Goal: Find specific page/section: Find specific page/section

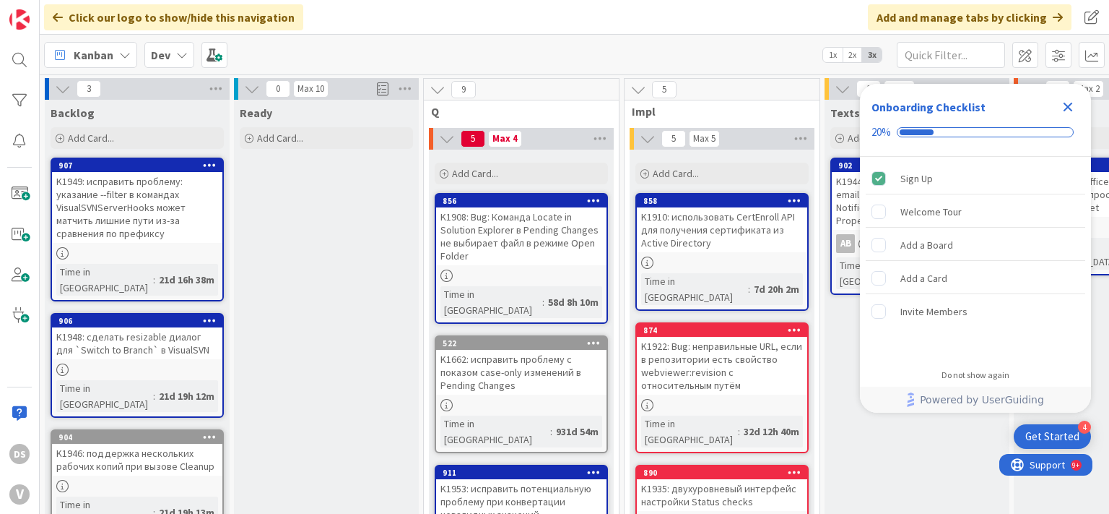
click at [121, 235] on div "K1949: исправить проблему: указание --filter в командах VisualSVNServerHooks мо…" at bounding box center [137, 207] width 170 height 71
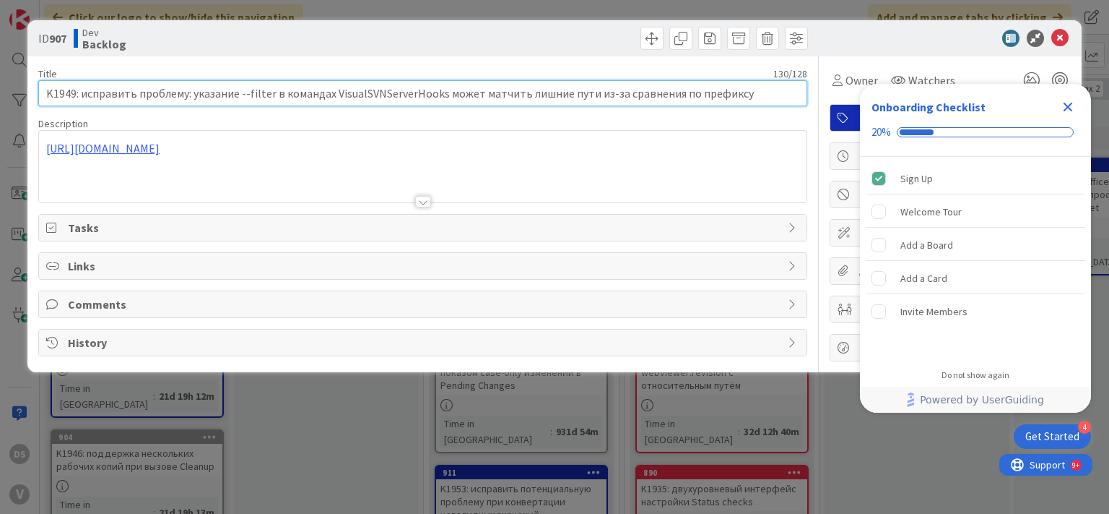
click at [641, 89] on input "K1949: исправить проблему: указание --filter в командах VisualSVNServerHooks мо…" at bounding box center [422, 93] width 769 height 26
drag, startPoint x: 719, startPoint y: 95, endPoint x: 0, endPoint y: 94, distance: 719.4
click at [38, 94] on input "K1949: исправить проблему: указание --filter в командах VisualSVNServerHooks мо…" at bounding box center [422, 93] width 769 height 26
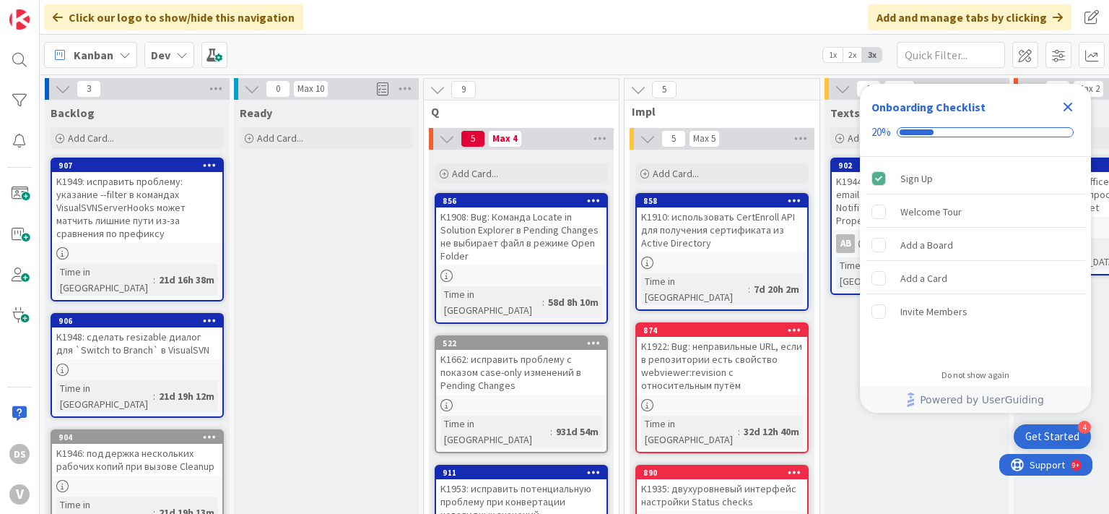
click at [1074, 103] on icon "Close Checklist" at bounding box center [1068, 106] width 17 height 17
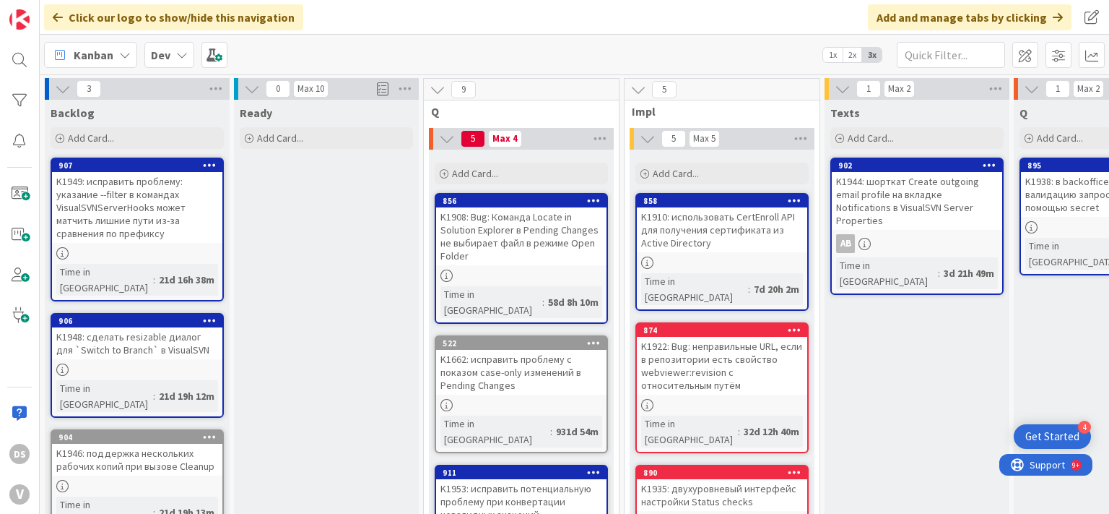
click at [134, 340] on div "K1948: сделать resizable диалог для `Switch to Branch` в VisualSVN" at bounding box center [137, 343] width 170 height 32
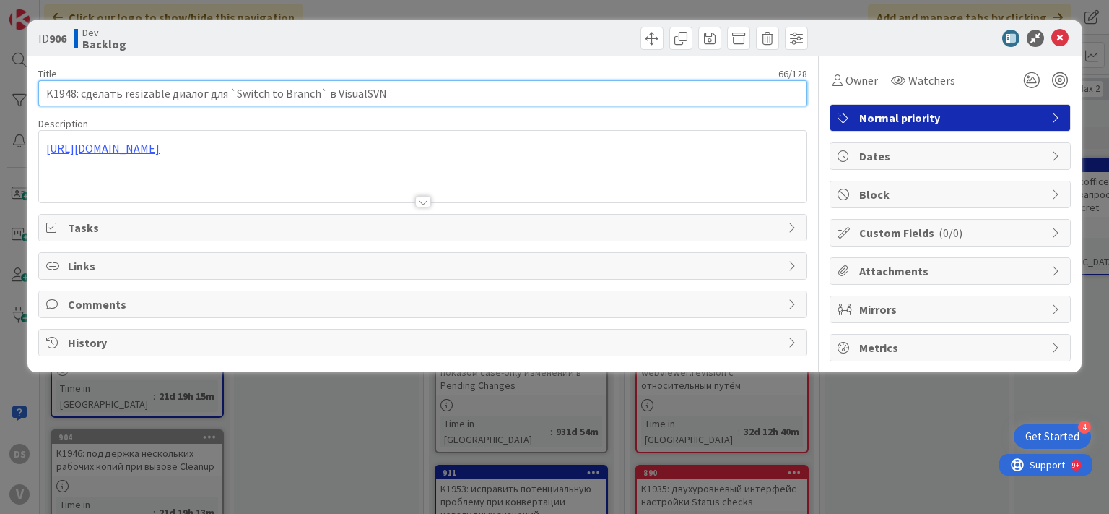
drag, startPoint x: 399, startPoint y: 92, endPoint x: 0, endPoint y: 82, distance: 398.9
click at [0, 82] on div "ID 906 Dev Backlog Title 66 / 128 K1948: сделать resizable диалог для `Switch t…" at bounding box center [554, 257] width 1109 height 514
drag, startPoint x: 415, startPoint y: 93, endPoint x: 0, endPoint y: 93, distance: 414.6
click at [38, 93] on input "K1948: сделать resizable диалог для `Switch to Branch` в VisualSVN" at bounding box center [422, 93] width 769 height 26
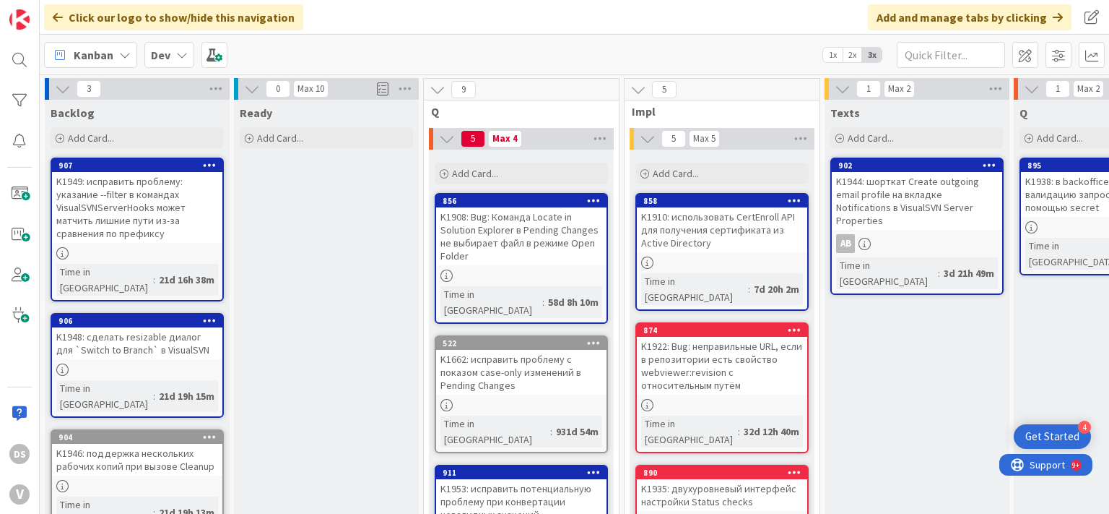
click at [144, 444] on div "K1946: поддержка нескольких рабочих копий при вызове Cleanup" at bounding box center [137, 460] width 170 height 32
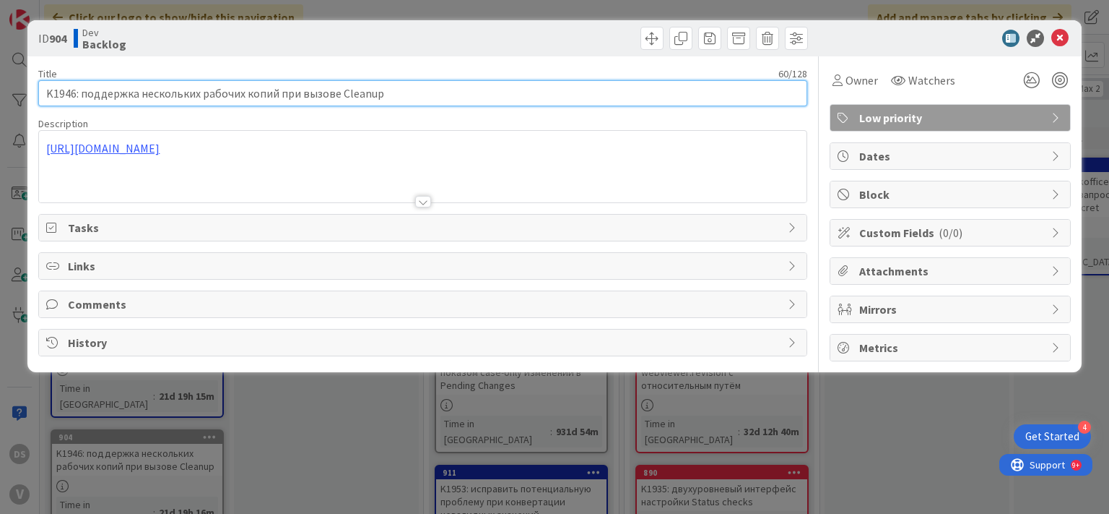
drag, startPoint x: 204, startPoint y: 91, endPoint x: 0, endPoint y: 91, distance: 203.7
click at [0, 91] on div "ID 904 Dev Backlog Title 60 / 128 K1946: поддержка нескольких рабочих копий при…" at bounding box center [554, 257] width 1109 height 514
drag, startPoint x: 302, startPoint y: 94, endPoint x: 0, endPoint y: 97, distance: 301.9
click at [38, 97] on input "K1946: поддержка нескольких рабочих копий при вызове Cleanup" at bounding box center [422, 93] width 769 height 26
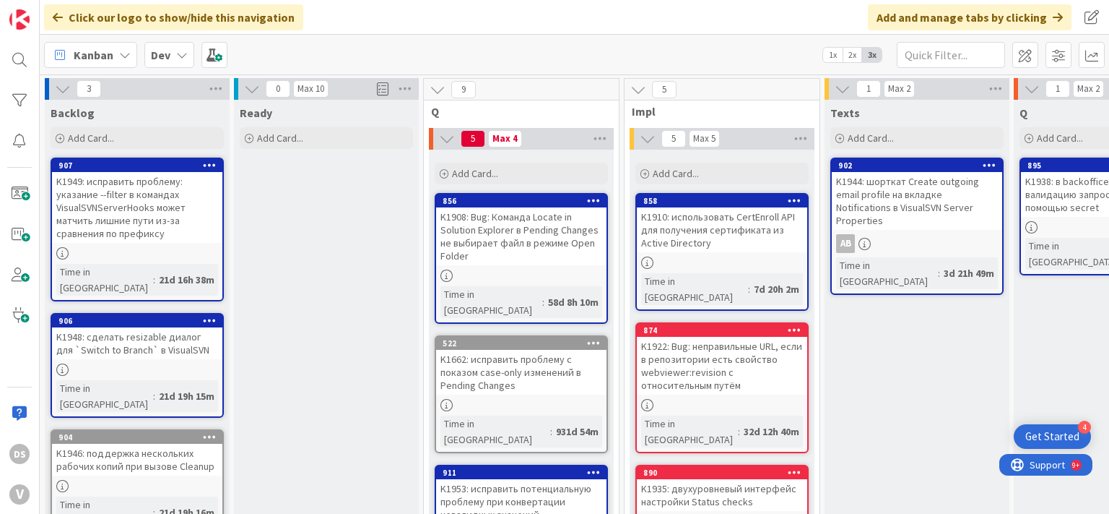
click at [144, 444] on div "K1946: поддержка нескольких рабочих копий при вызове Cleanup" at bounding box center [137, 460] width 170 height 32
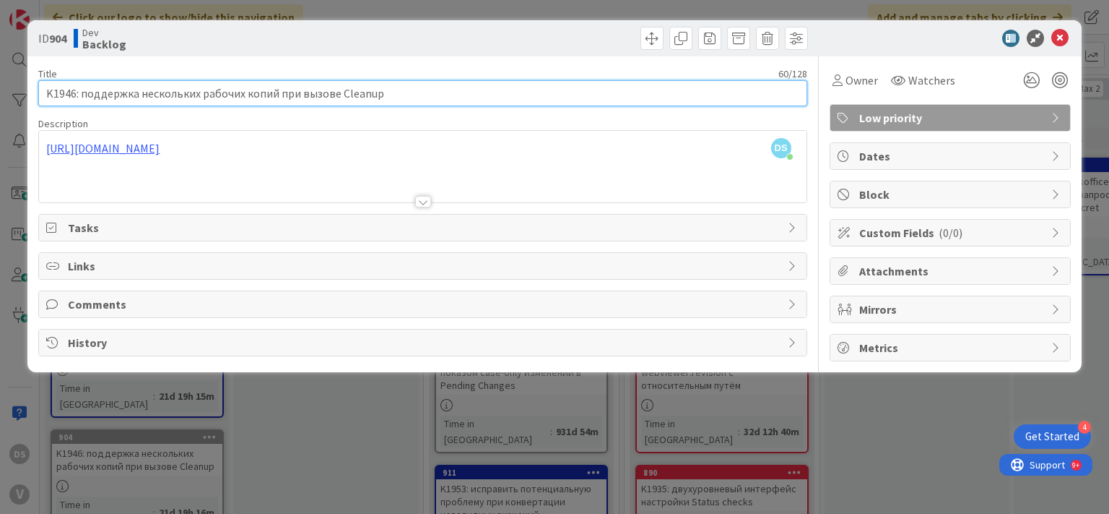
drag, startPoint x: 393, startPoint y: 92, endPoint x: 0, endPoint y: 90, distance: 393.0
click at [0, 90] on div "ID 904 Dev Backlog Title 60 / 128 K1946: поддержка нескольких рабочих копий при…" at bounding box center [554, 257] width 1109 height 514
drag, startPoint x: 399, startPoint y: 92, endPoint x: 0, endPoint y: 93, distance: 398.7
click at [38, 93] on input "K1946: поддержка нескольких рабочих копий при вызове Cleanup" at bounding box center [422, 93] width 769 height 26
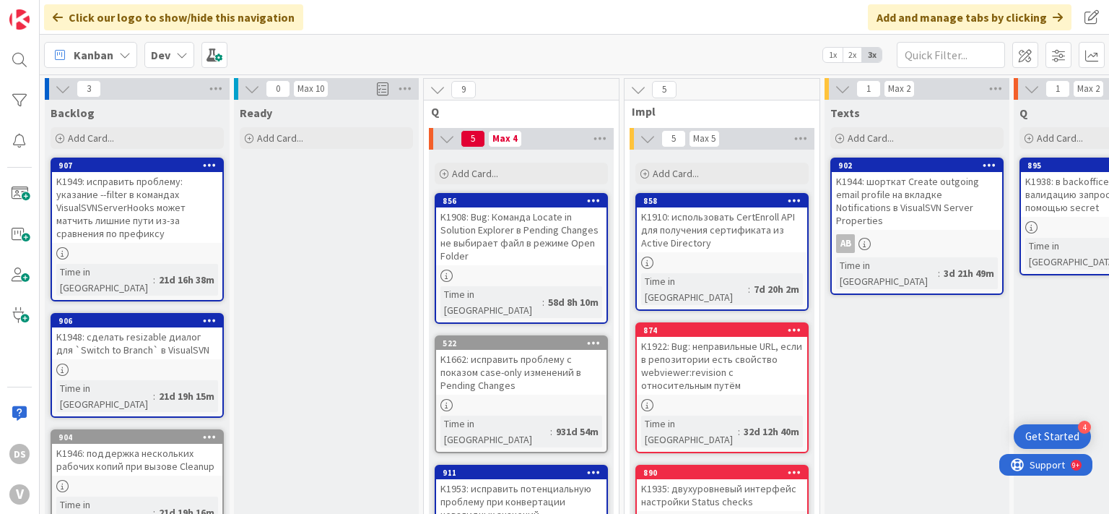
click at [482, 247] on div "K1908: Bug: Команда Locate in Solution Explorer в Pending Changes не выбирает ф…" at bounding box center [521, 236] width 170 height 58
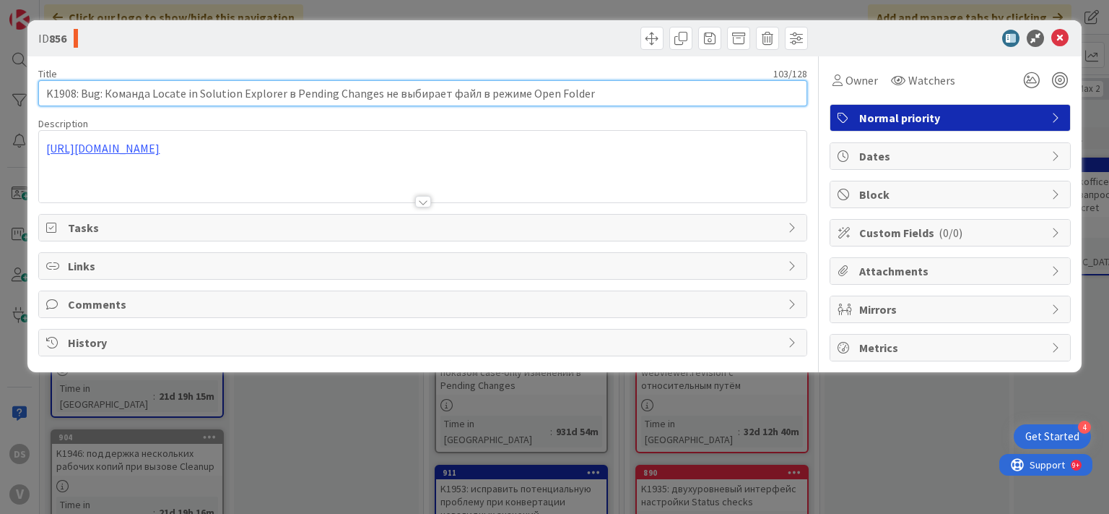
drag, startPoint x: 619, startPoint y: 87, endPoint x: 0, endPoint y: 91, distance: 619.0
click at [0, 91] on div "ID 856 Title 103 / 128 K1908: Bug: Команда Locate in Solution Explorer в Pendin…" at bounding box center [554, 257] width 1109 height 514
drag, startPoint x: 568, startPoint y: 88, endPoint x: 0, endPoint y: 90, distance: 567.8
click at [38, 90] on input "K1908: Bug: Команда Locate in Solution Explorer в Pending Changes не выбирает ф…" at bounding box center [422, 93] width 769 height 26
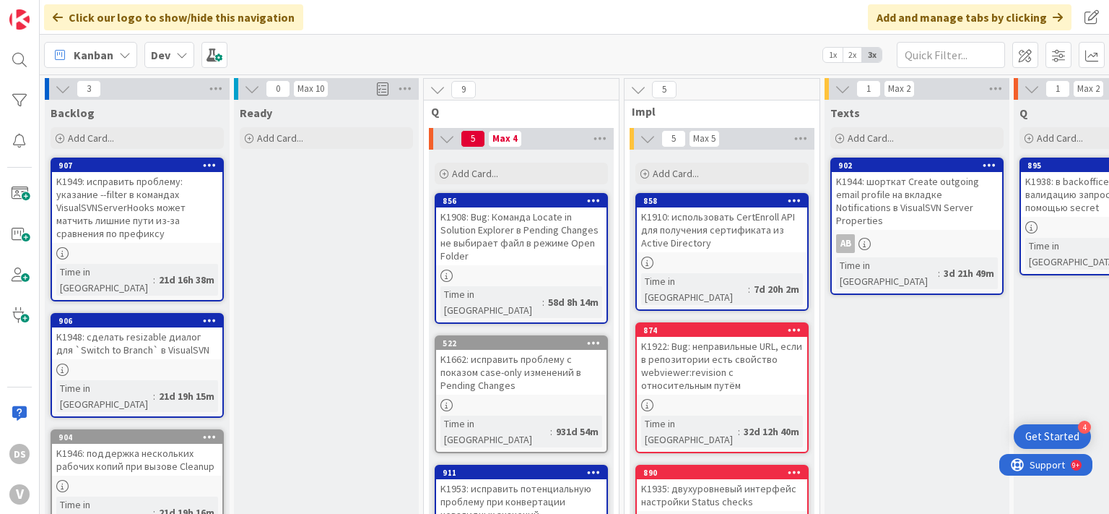
click at [491, 370] on div "K1662: исправить проблему с показом case-only изменений в Pending Changes" at bounding box center [521, 372] width 170 height 45
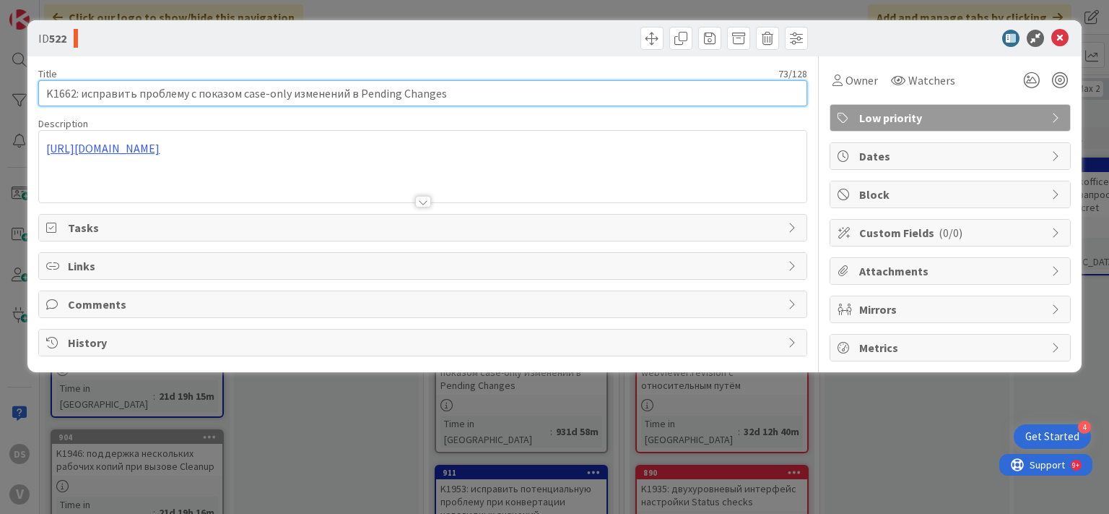
drag, startPoint x: 459, startPoint y: 94, endPoint x: 0, endPoint y: 111, distance: 459.7
click at [0, 111] on div "ID 522 Title 73 / 128 K1662: исправить проблему с показом case-only изменений в…" at bounding box center [554, 257] width 1109 height 514
drag, startPoint x: 498, startPoint y: 93, endPoint x: 0, endPoint y: 94, distance: 498.4
click at [38, 94] on input "K1662: исправить проблему с показом case-only изменений в Pending Changes" at bounding box center [422, 93] width 769 height 26
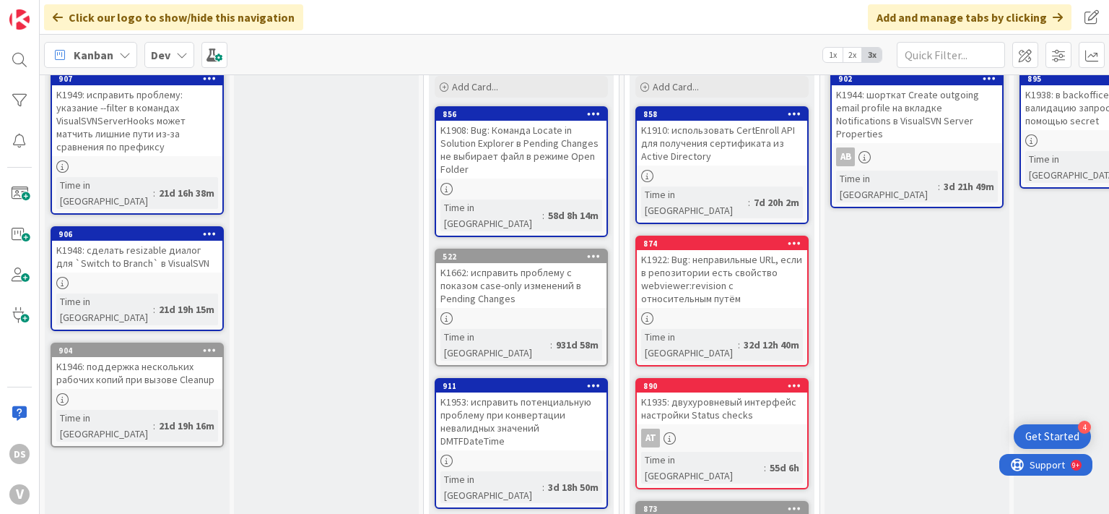
scroll to position [173, 0]
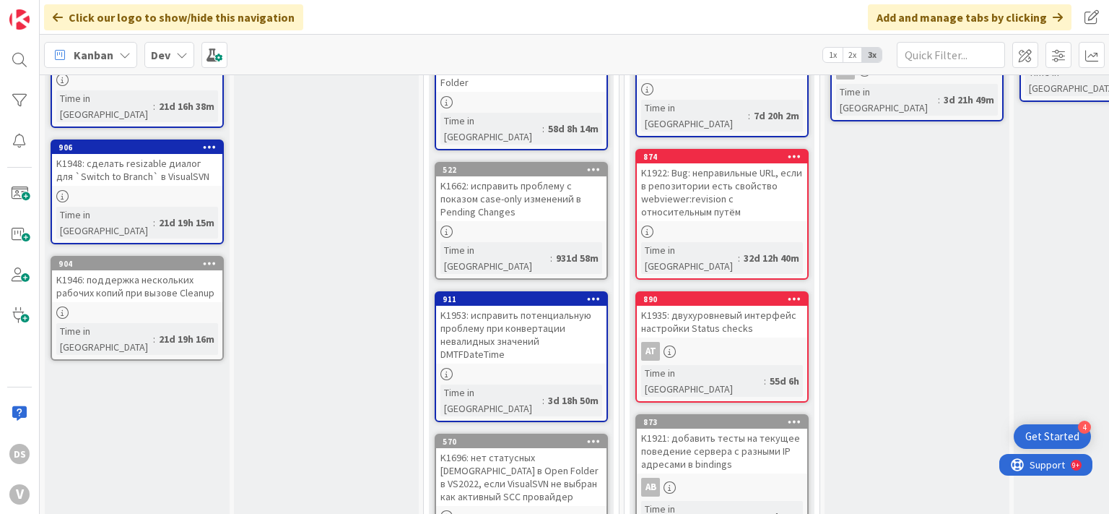
click at [490, 313] on div "K1953: исправить потенциальную проблему при конвертации невалидных значений DMT…" at bounding box center [521, 335] width 170 height 58
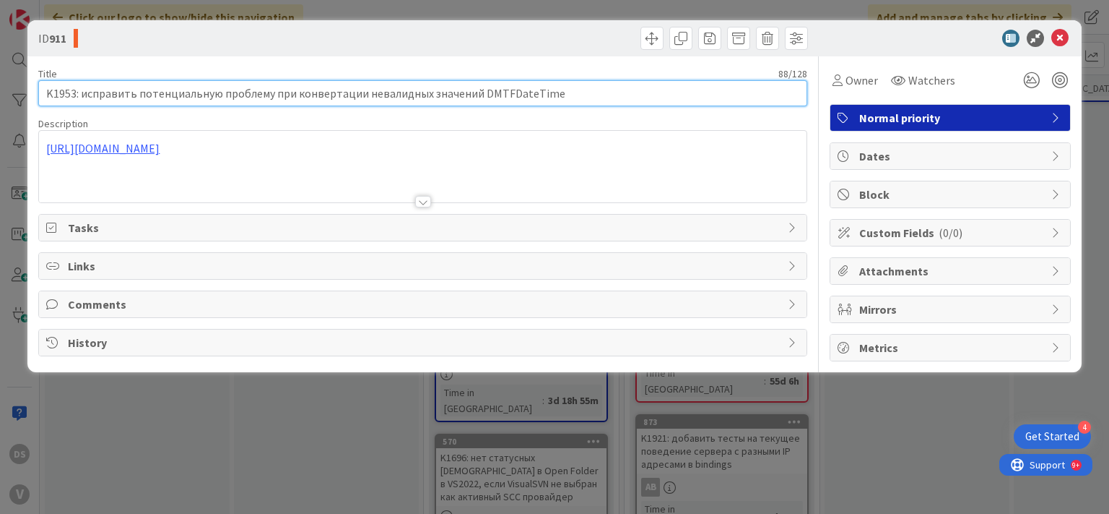
drag, startPoint x: 433, startPoint y: 90, endPoint x: 0, endPoint y: 90, distance: 432.7
click at [0, 90] on div "ID 911 Title 88 / 128 K1953: исправить потенциальную проблему при конвертации н…" at bounding box center [554, 257] width 1109 height 514
drag, startPoint x: 418, startPoint y: 91, endPoint x: 0, endPoint y: 90, distance: 418.2
click at [38, 90] on input "K1953: исправить потенциальную проблему при конвертации невалидных значений DMT…" at bounding box center [422, 93] width 769 height 26
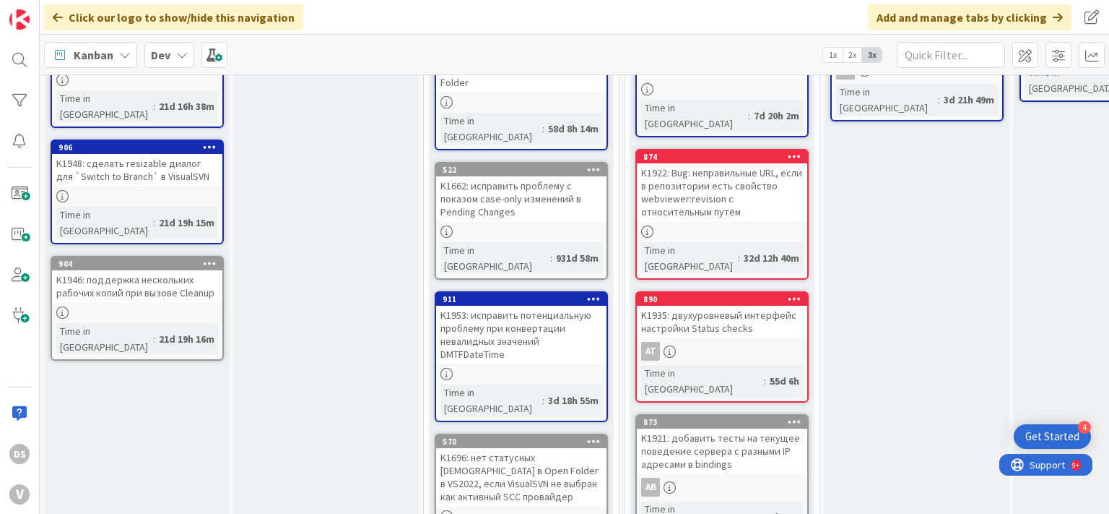
scroll to position [260, 0]
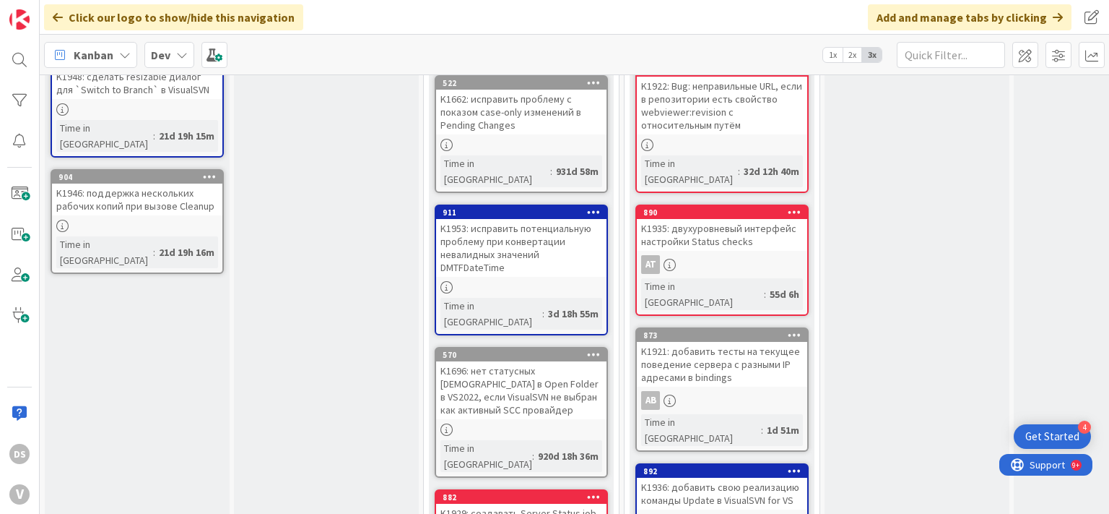
click at [516, 361] on div "K1696: нет статусных [DEMOGRAPHIC_DATA] в Open Folder в VS2022, если VisualSVN …" at bounding box center [521, 390] width 170 height 58
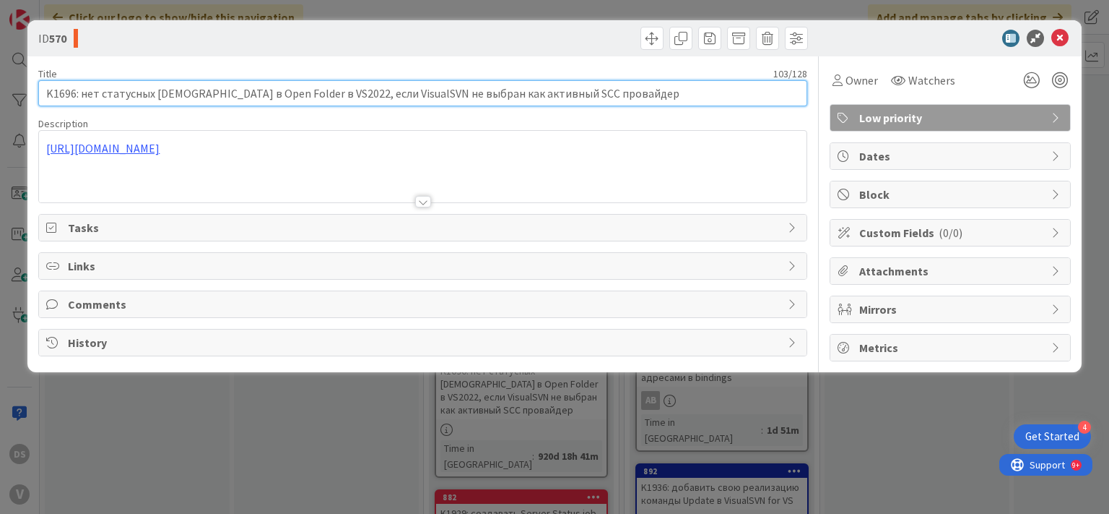
drag, startPoint x: 645, startPoint y: 95, endPoint x: 0, endPoint y: 95, distance: 645.0
click at [0, 95] on div "ID 570 Title 103 / 128 K1696: нет статусных иконок в Open Folder в VS2022, если…" at bounding box center [554, 257] width 1109 height 514
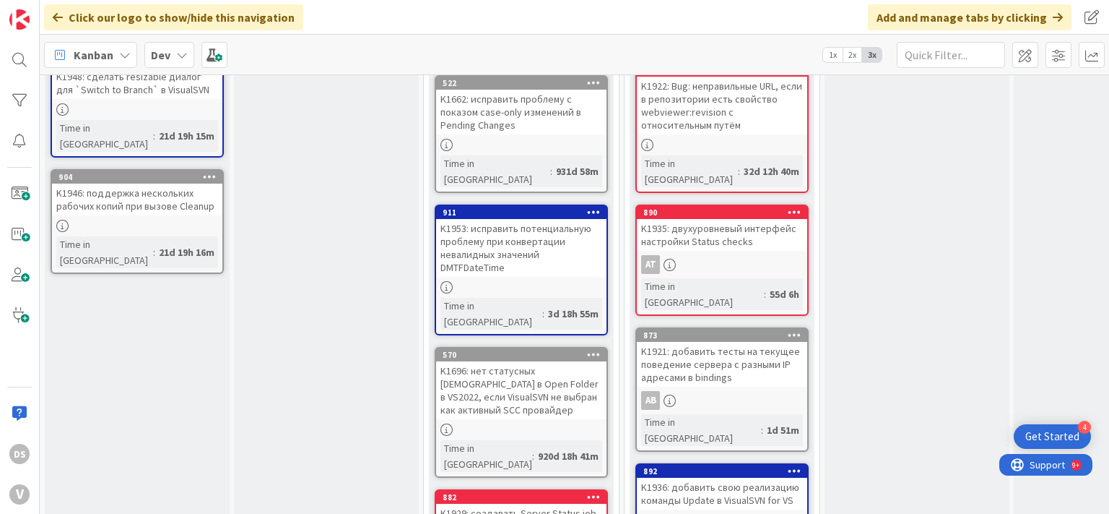
scroll to position [347, 0]
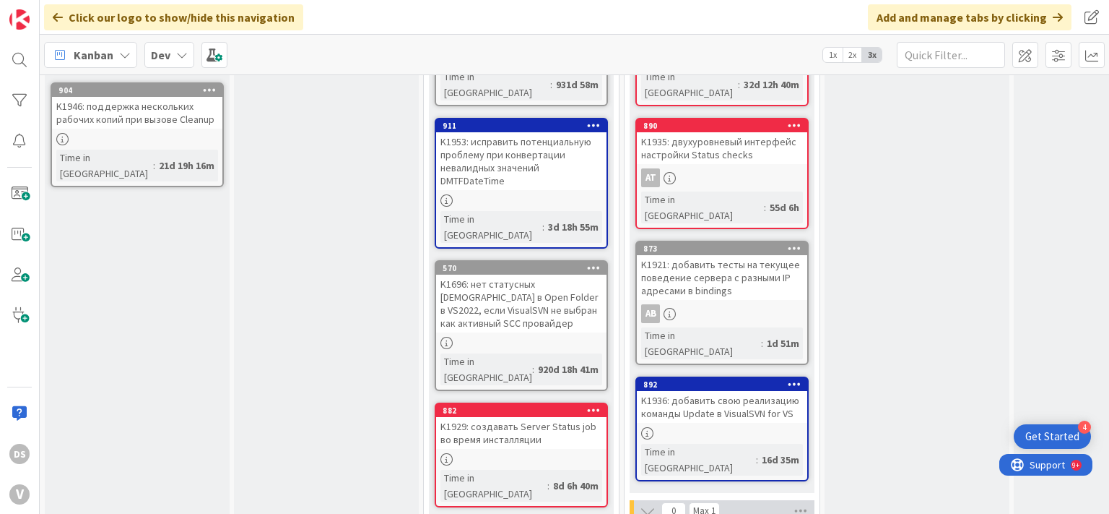
click at [516, 417] on div "K1929: создавать Server Status job во время инсталляции" at bounding box center [521, 433] width 170 height 32
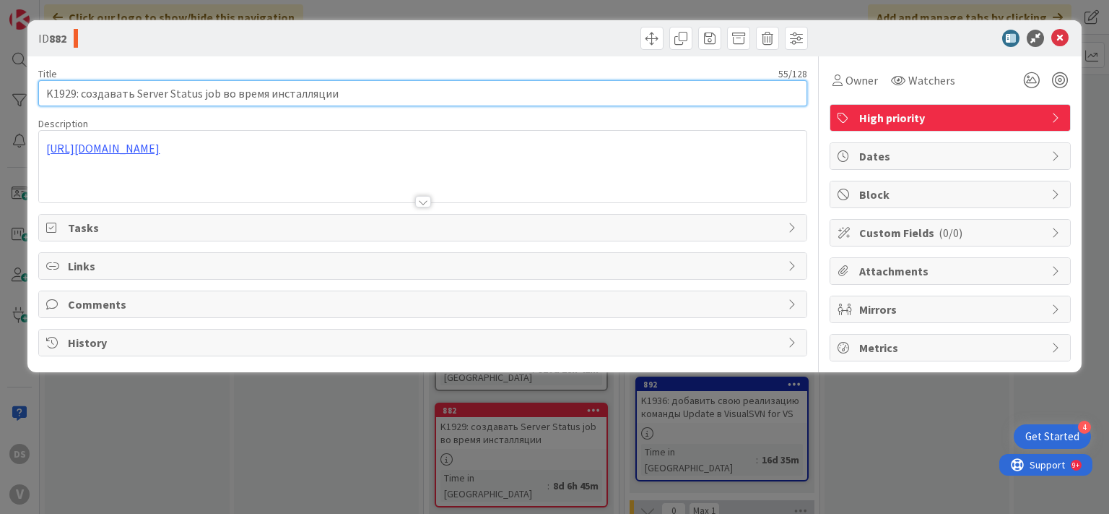
drag, startPoint x: 0, startPoint y: 112, endPoint x: 0, endPoint y: 123, distance: 10.8
click at [0, 123] on div "ID 882 Title 55 / 128 K1929: создавать Server Status job во время инсталляции D…" at bounding box center [554, 257] width 1109 height 514
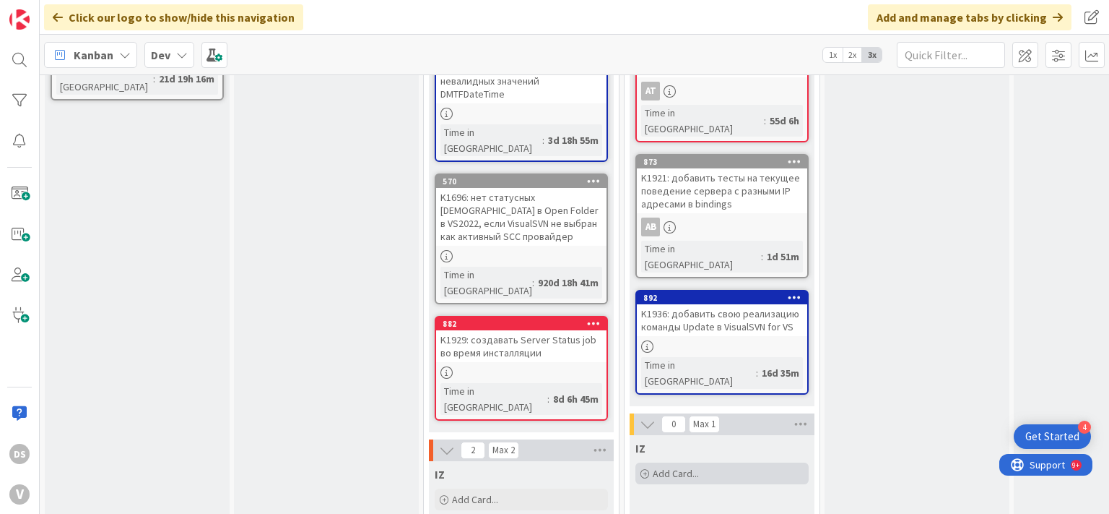
scroll to position [693, 0]
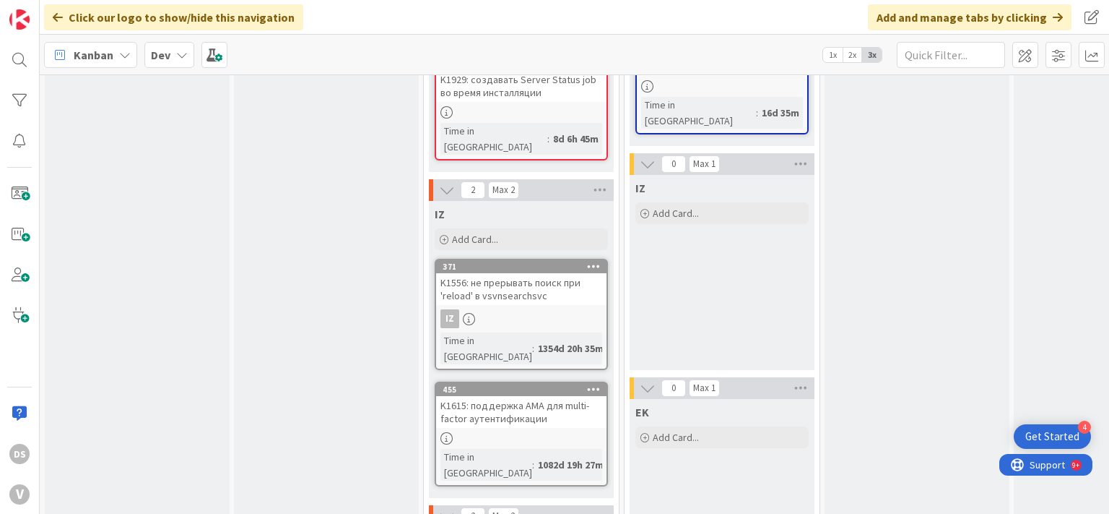
click at [510, 273] on div "K1556: не прерывать поиск при 'reload' в vsvnsearchsvc" at bounding box center [521, 289] width 170 height 32
click at [565, 273] on div "K1556: не прерывать поиск при 'reload' в vsvnsearchsvc" at bounding box center [521, 289] width 170 height 32
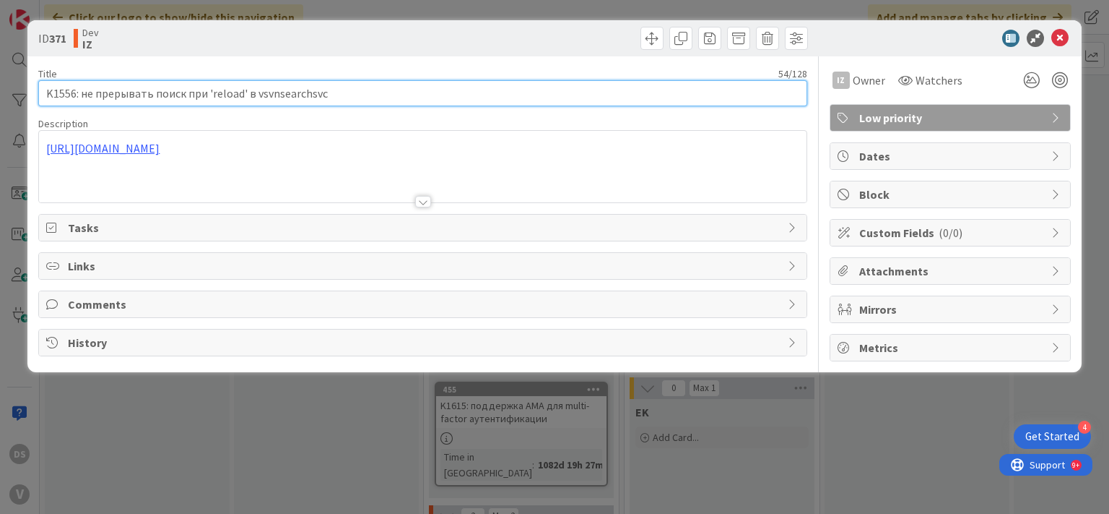
click at [0, 88] on div "ID 371 Dev IZ Title 54 / 128 K1556: не прерывать поиск при 'reload' в vsvnsearc…" at bounding box center [554, 257] width 1109 height 514
drag, startPoint x: 432, startPoint y: 87, endPoint x: 0, endPoint y: 80, distance: 432.0
click at [38, 84] on input "K1556: не прерывать поиск при 'reload' в vsvnsearchsvc" at bounding box center [422, 93] width 769 height 26
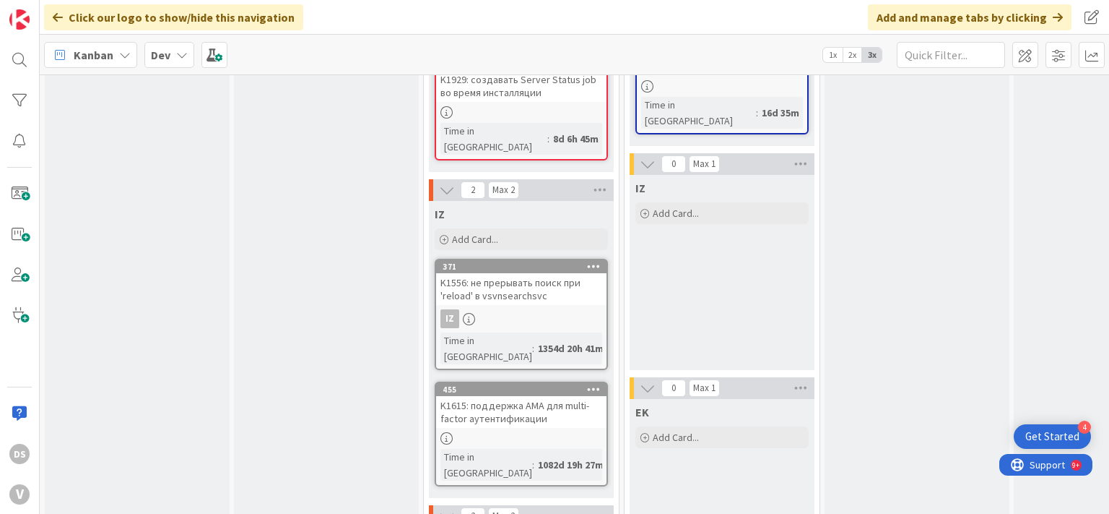
click at [483, 396] on div "K1615: поддержка AMA для multi-factor аутентификации" at bounding box center [521, 412] width 170 height 32
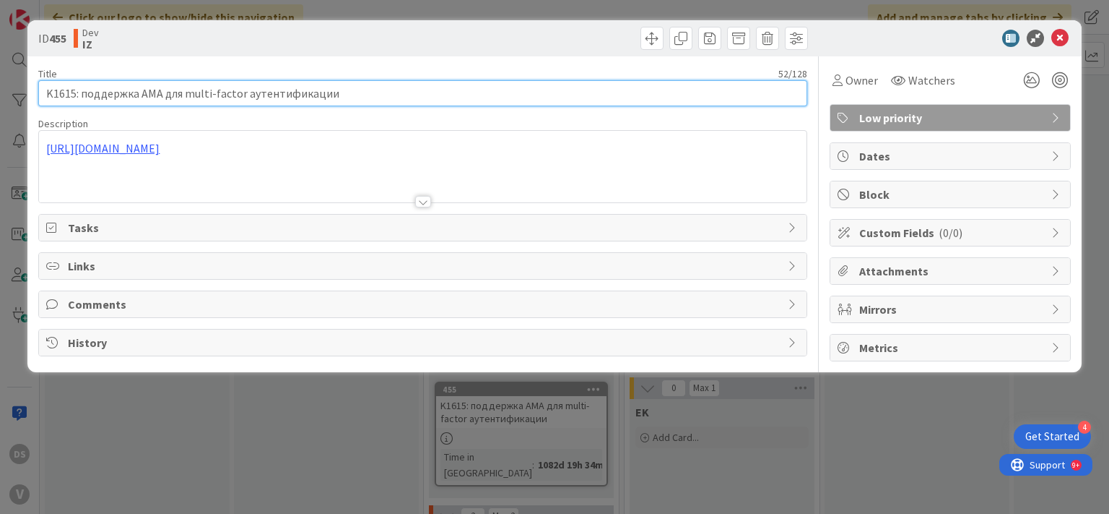
drag, startPoint x: 239, startPoint y: 87, endPoint x: 0, endPoint y: 87, distance: 239.1
click at [0, 87] on div "ID 455 Dev IZ Title 52 / 128 K1615: поддержка AMA для multi-factor аутентификац…" at bounding box center [554, 257] width 1109 height 514
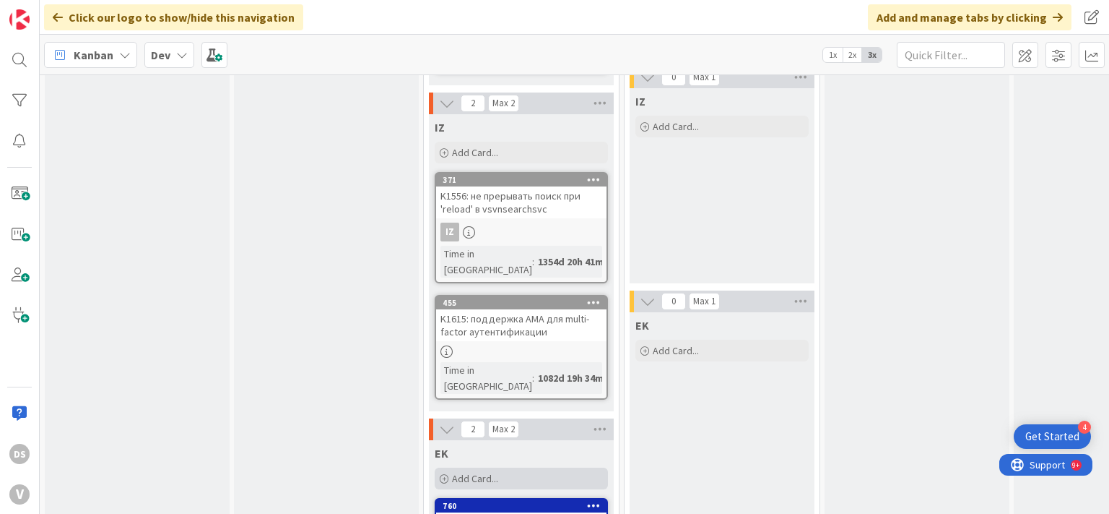
scroll to position [867, 0]
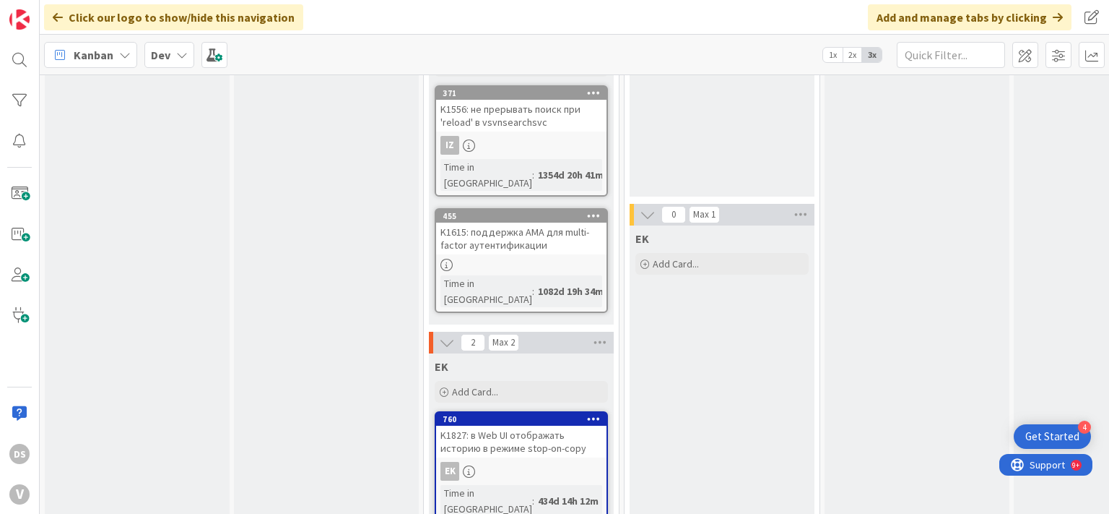
click at [571, 425] on div "K1827: в Web UI отображать историю в режиме stop-on-copy" at bounding box center [521, 441] width 170 height 32
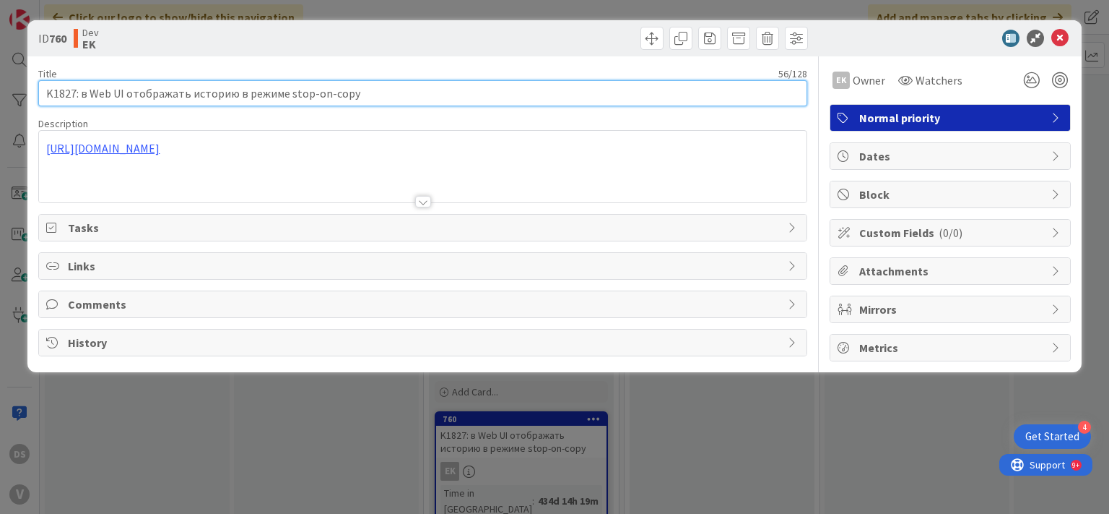
drag, startPoint x: 5, startPoint y: 89, endPoint x: 0, endPoint y: 96, distance: 8.8
click at [0, 96] on div "ID 760 Dev EK Title 56 / 128 K1827: в Web UI отображать историю в режиме stop-o…" at bounding box center [554, 257] width 1109 height 514
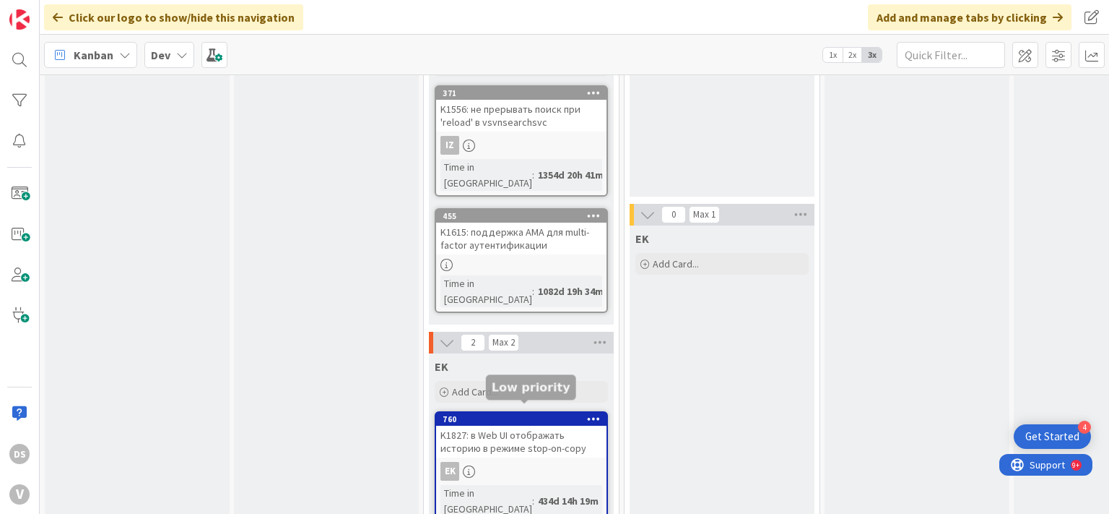
scroll to position [907, 0]
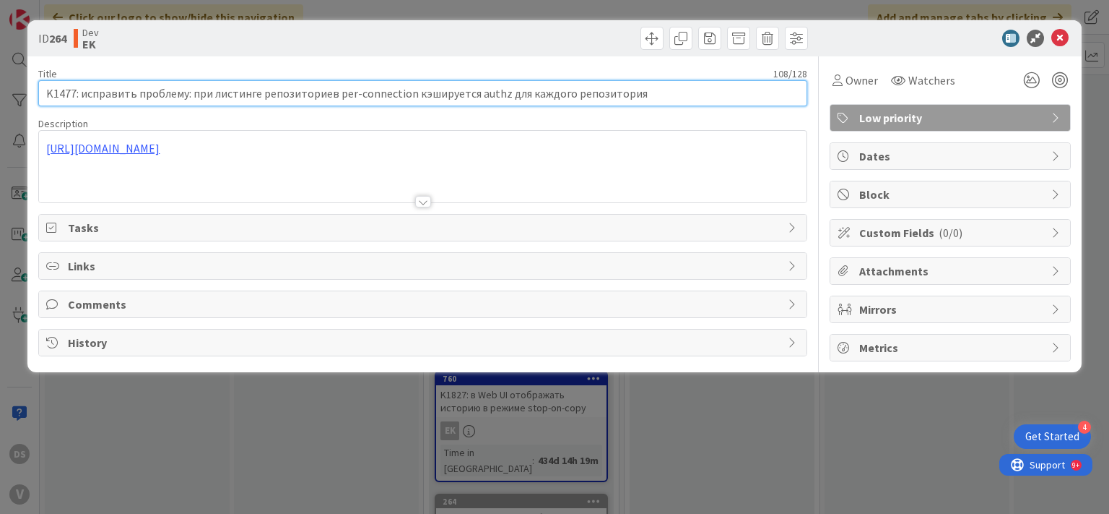
click at [592, 94] on input "K1477: исправить проблему: при листинге репозиториев per-connection кэшируется …" at bounding box center [422, 93] width 769 height 26
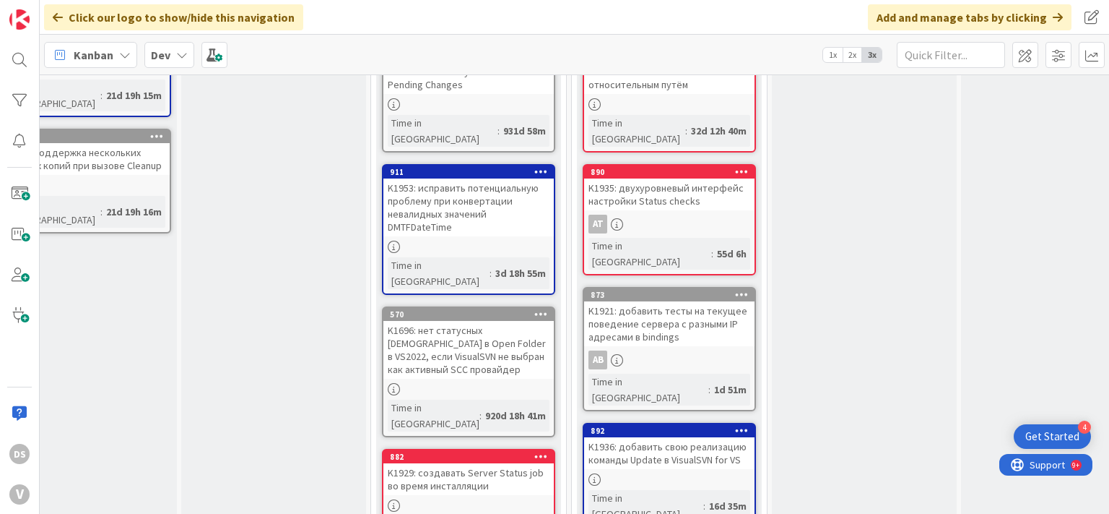
scroll to position [0, 53]
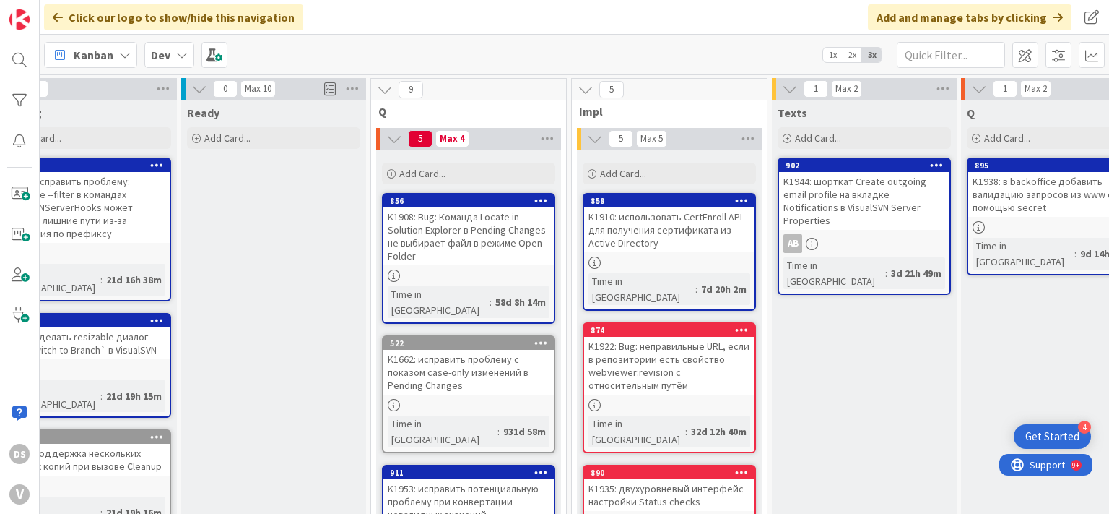
click at [691, 235] on div "K1910: использовать CertEnroll API для получения сертификата из Active Directory" at bounding box center [669, 229] width 170 height 45
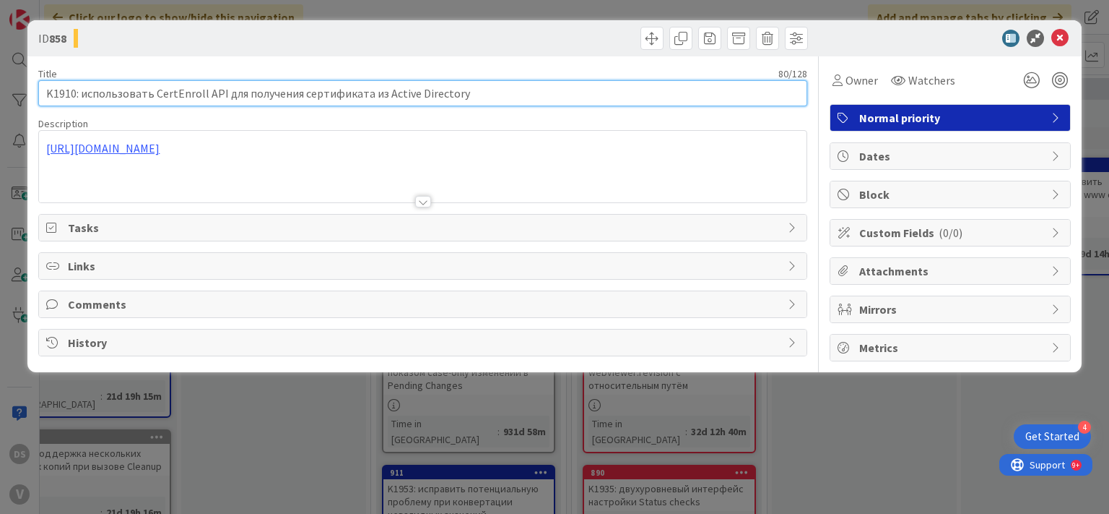
drag, startPoint x: 458, startPoint y: 95, endPoint x: 0, endPoint y: 94, distance: 458.0
click at [0, 95] on div "ID 858 Title 80 / 128 K1910: использовать CertEnroll API для получения сертифик…" at bounding box center [554, 257] width 1109 height 514
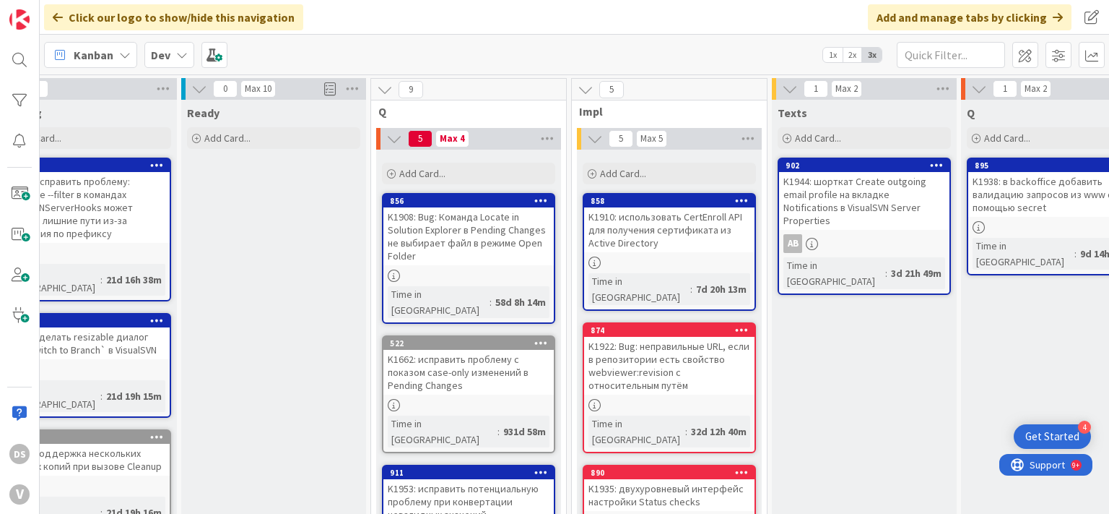
click at [635, 357] on div "K1922: Bug: неправильные URL, если в репозитории есть свойство webviewer:revisi…" at bounding box center [669, 366] width 170 height 58
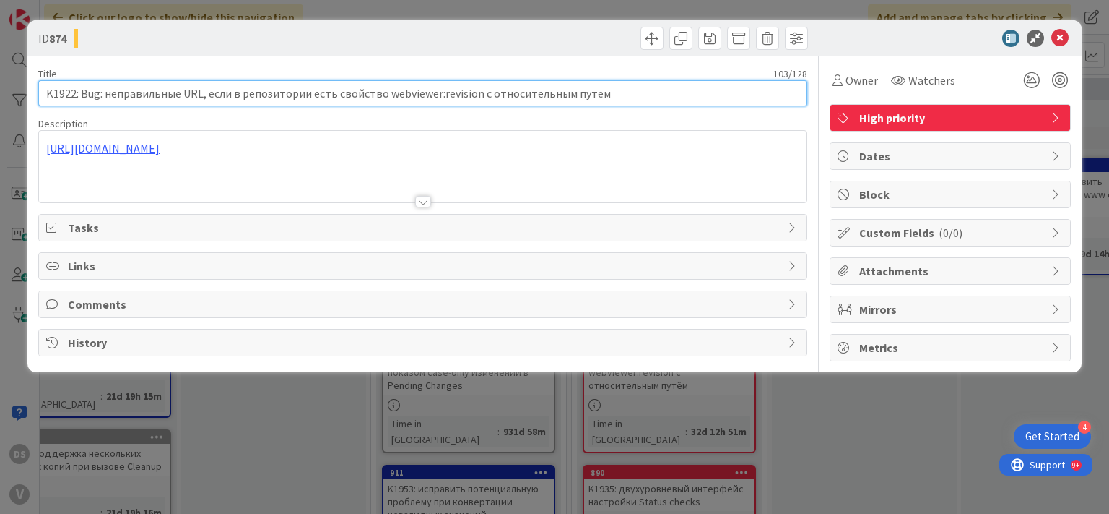
click at [431, 95] on input "K1922: Bug: неправильные URL, если в репозитории есть свойство webviewer:revisi…" at bounding box center [422, 93] width 769 height 26
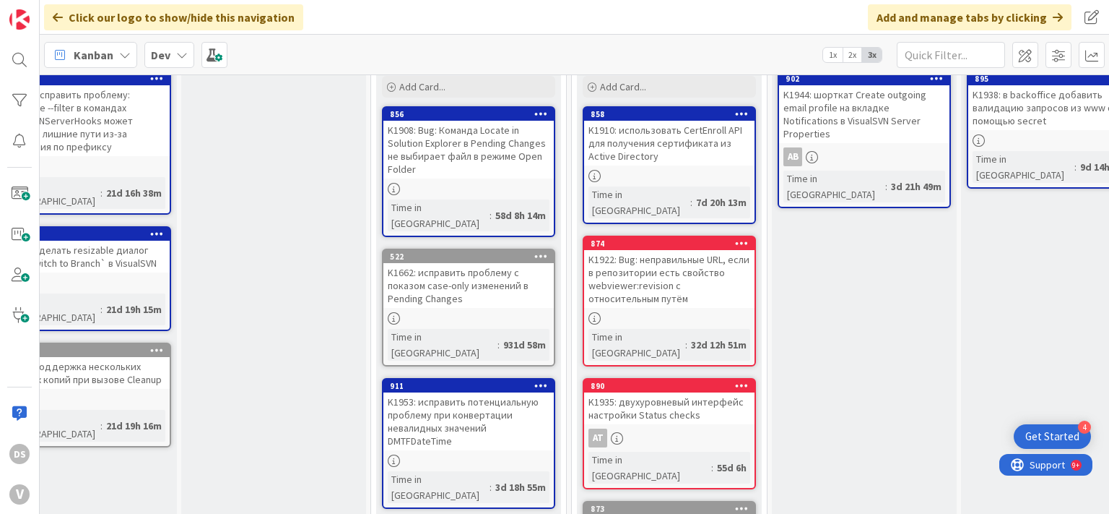
scroll to position [173, 53]
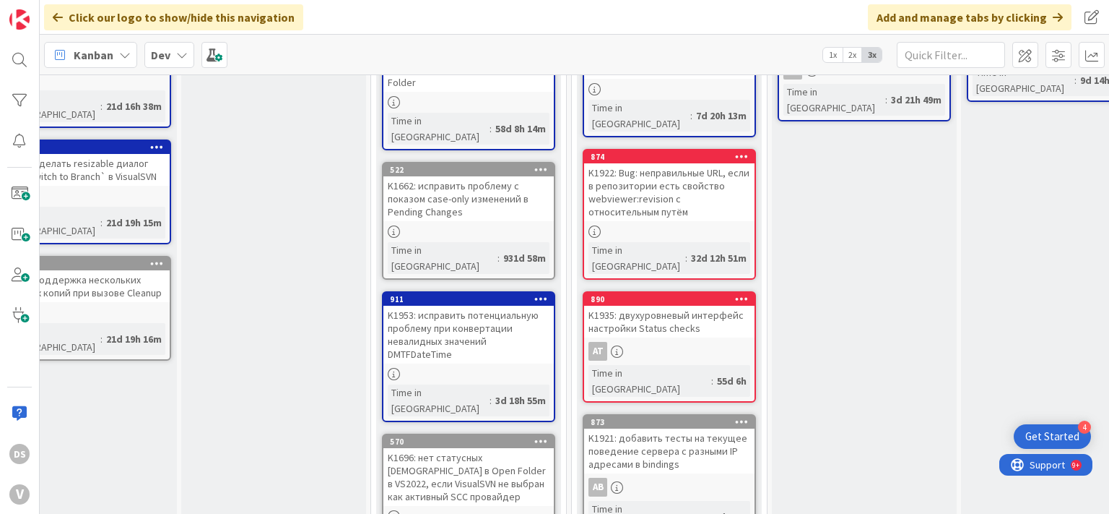
click at [657, 306] on div "K1935: двухуровневый интерфейс настройки Status checks" at bounding box center [669, 322] width 170 height 32
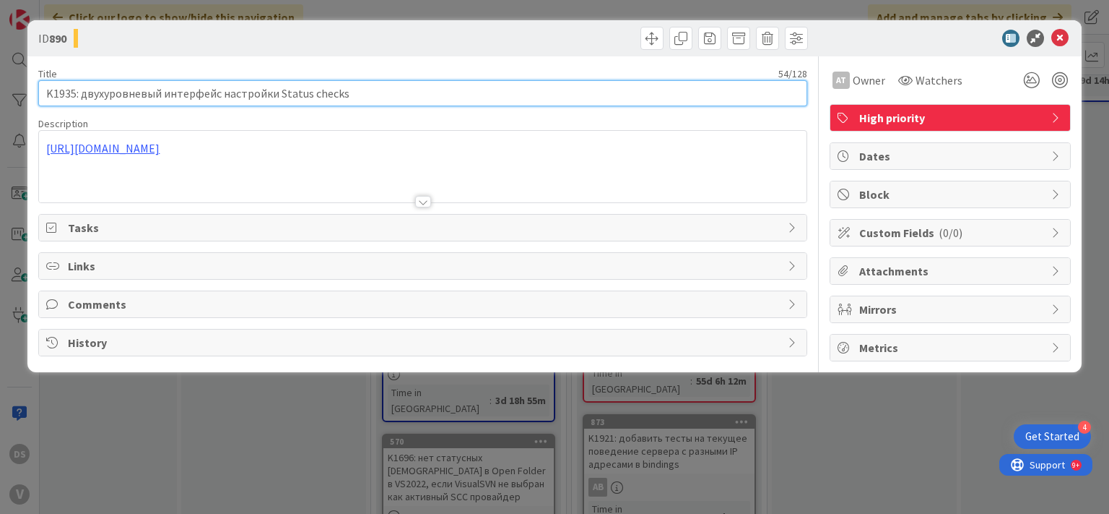
click at [302, 94] on input "K1935: двухуровневый интерфейс настройки Status checks" at bounding box center [422, 93] width 769 height 26
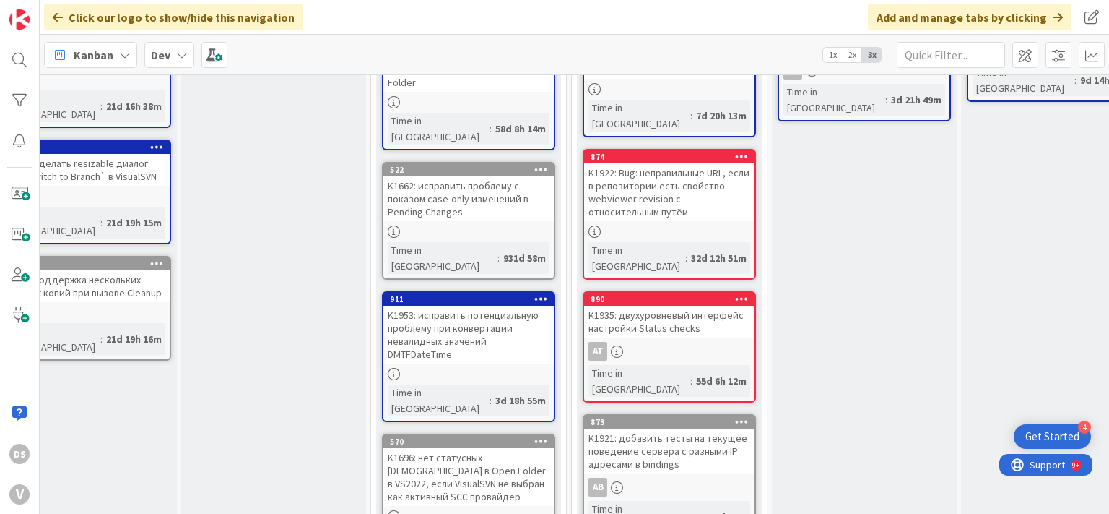
scroll to position [260, 53]
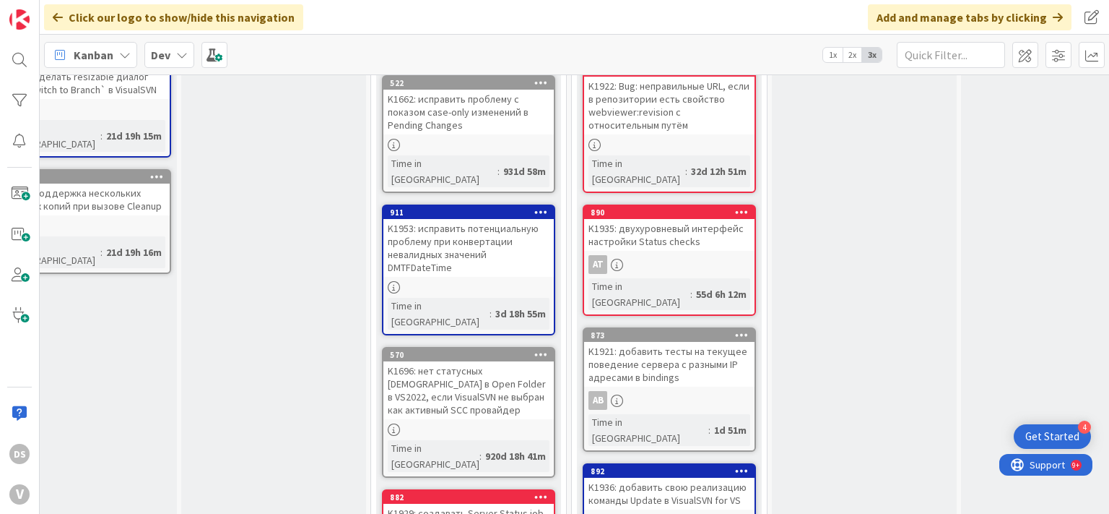
click at [719, 342] on div "K1921: добавить тесты на текущее поведение сервера с разными IP адресами в bind…" at bounding box center [669, 364] width 170 height 45
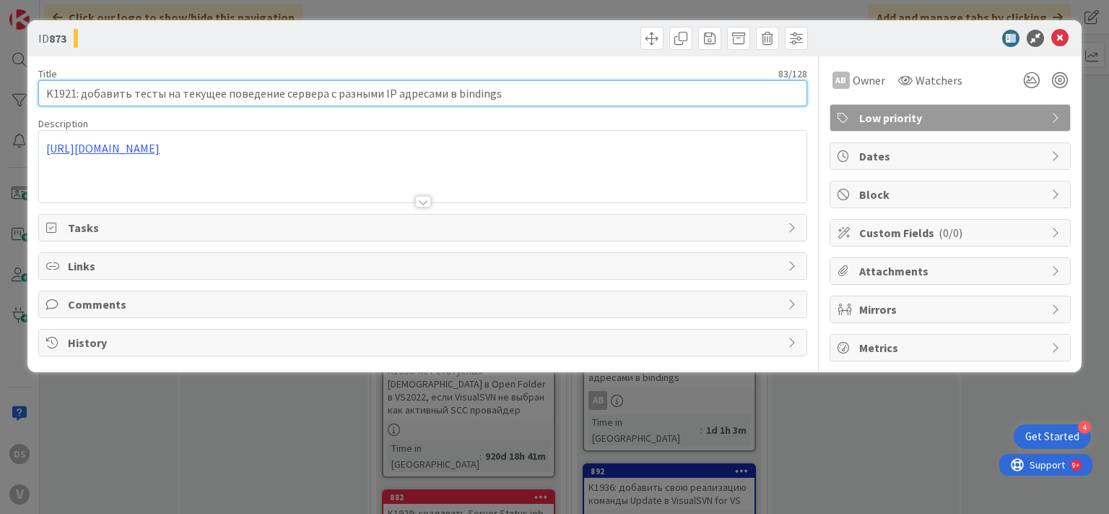
click at [493, 92] on input "K1921: добавить тесты на текущее поведение сервера с разными IP адресами в bind…" at bounding box center [422, 93] width 769 height 26
drag, startPoint x: 555, startPoint y: 98, endPoint x: 0, endPoint y: 94, distance: 555.5
click at [38, 95] on input "K1921: добавить тесты на текущее поведение сервера с разными IP адресами в bind…" at bounding box center [422, 93] width 769 height 26
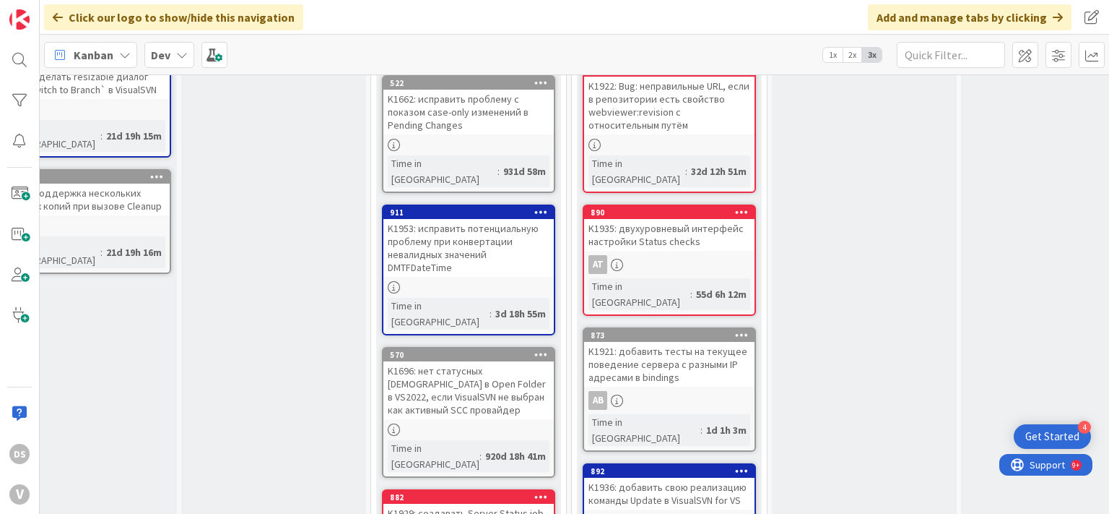
scroll to position [347, 53]
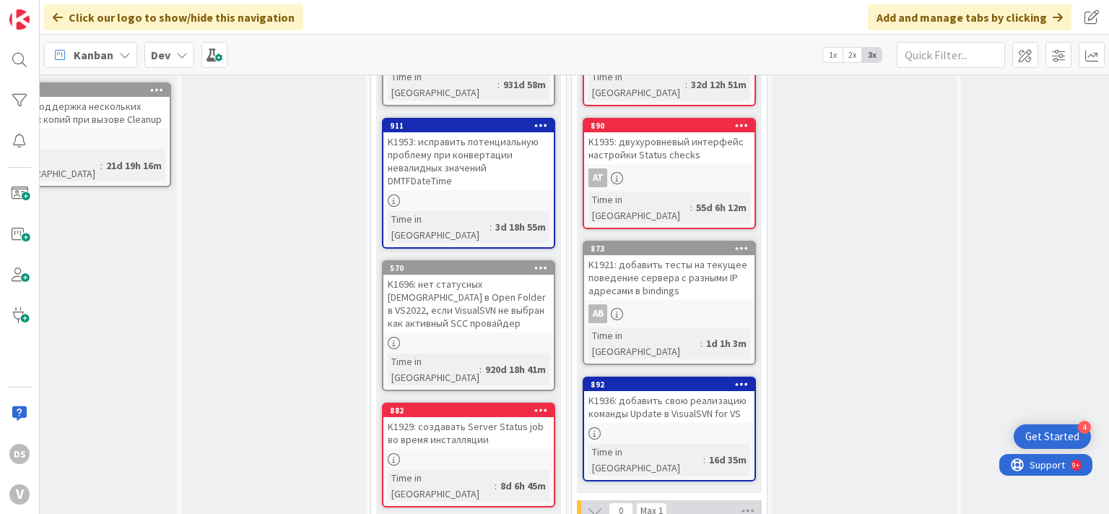
click at [657, 391] on div "K1936: добавить свою реализацию команды Update в VisualSVN for VS" at bounding box center [669, 407] width 170 height 32
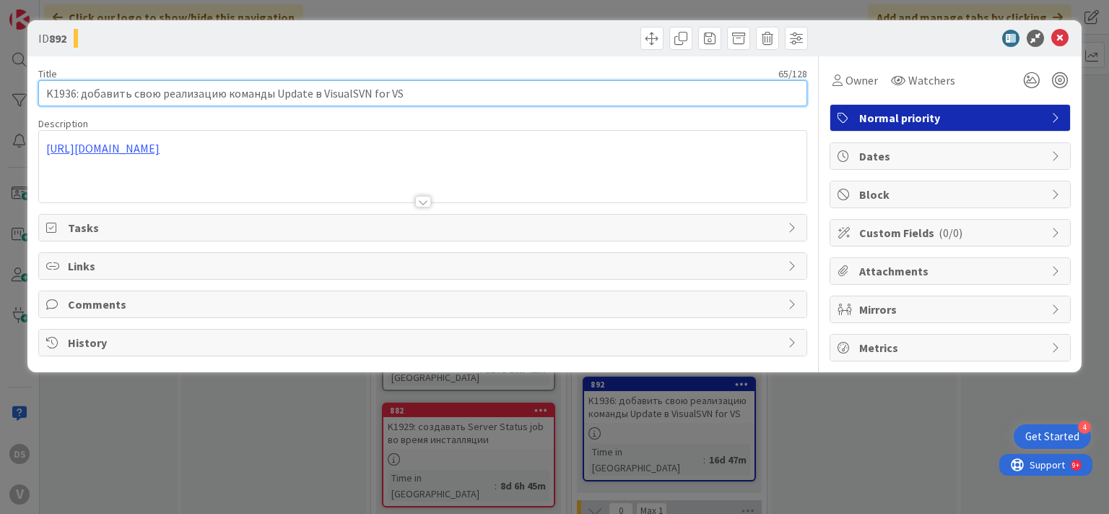
drag, startPoint x: 448, startPoint y: 95, endPoint x: 0, endPoint y: 94, distance: 447.8
click at [0, 95] on div "ID 892 Title 65 / 128 K1936: добавить свою реализацию команды Update в VisualSV…" at bounding box center [554, 257] width 1109 height 514
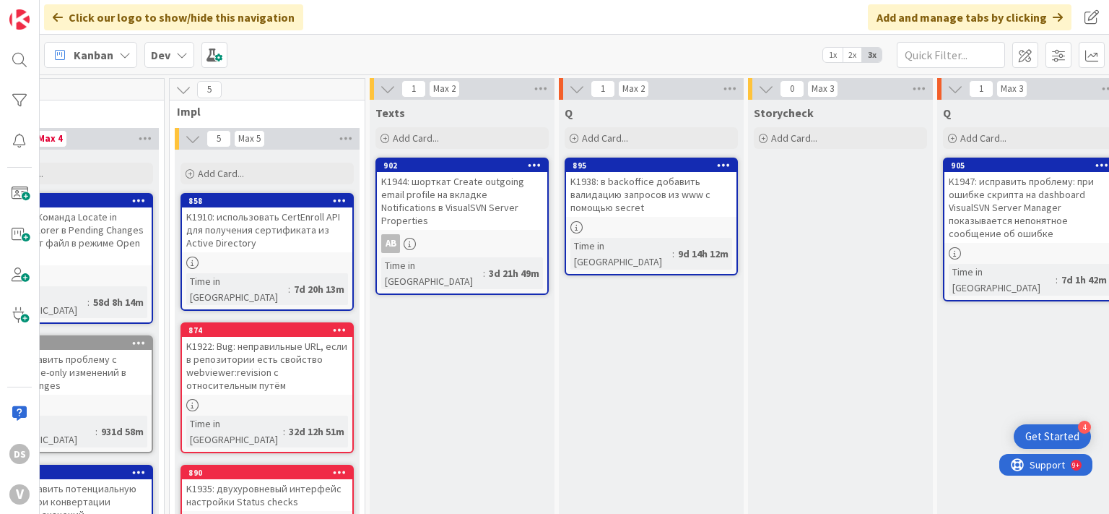
scroll to position [0, 457]
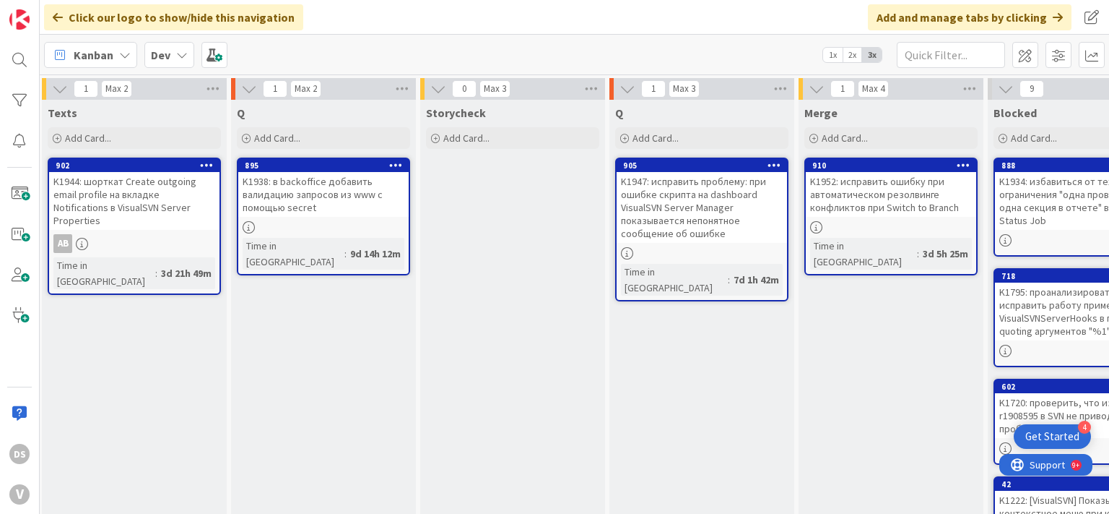
scroll to position [0, 766]
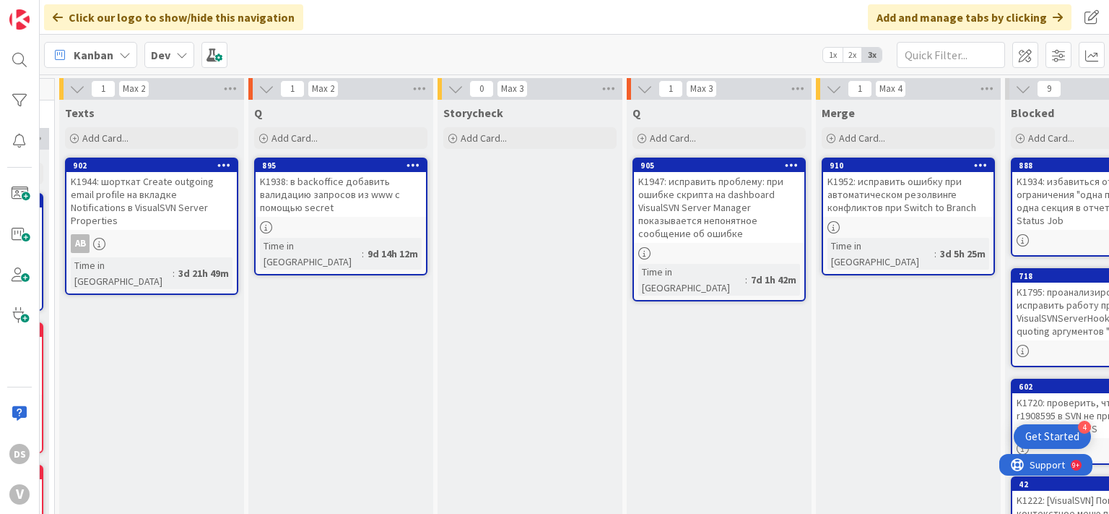
click at [360, 198] on div "K1938: в backoffice добавить валидацию запросов из www с помощью secret" at bounding box center [341, 194] width 170 height 45
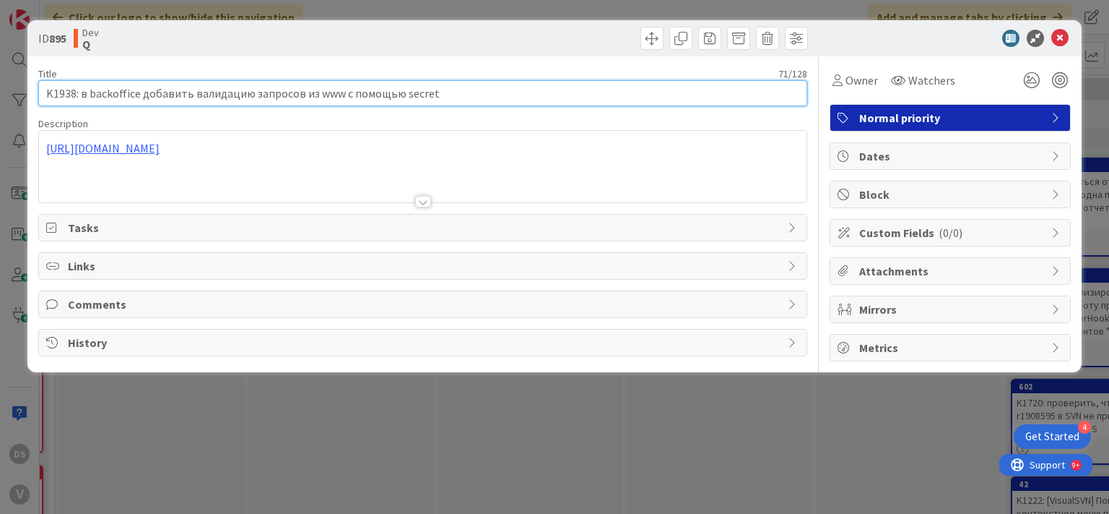
drag, startPoint x: 0, startPoint y: 94, endPoint x: 0, endPoint y: 118, distance: 23.8
click at [0, 118] on div "ID 895 Dev Q Title 71 / 128 K1938: в backoffice добавить валидацию запросов из …" at bounding box center [554, 257] width 1109 height 514
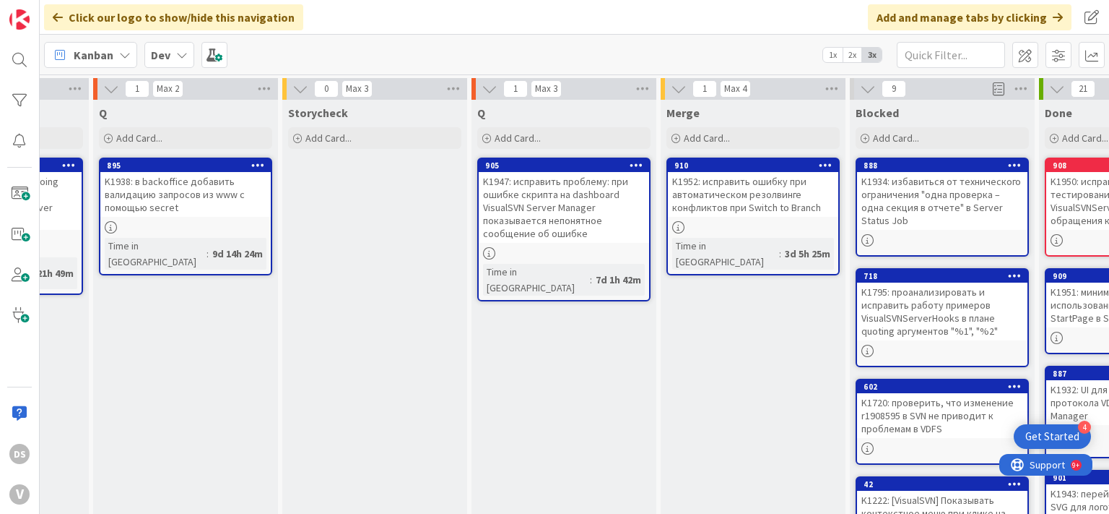
scroll to position [0, 933]
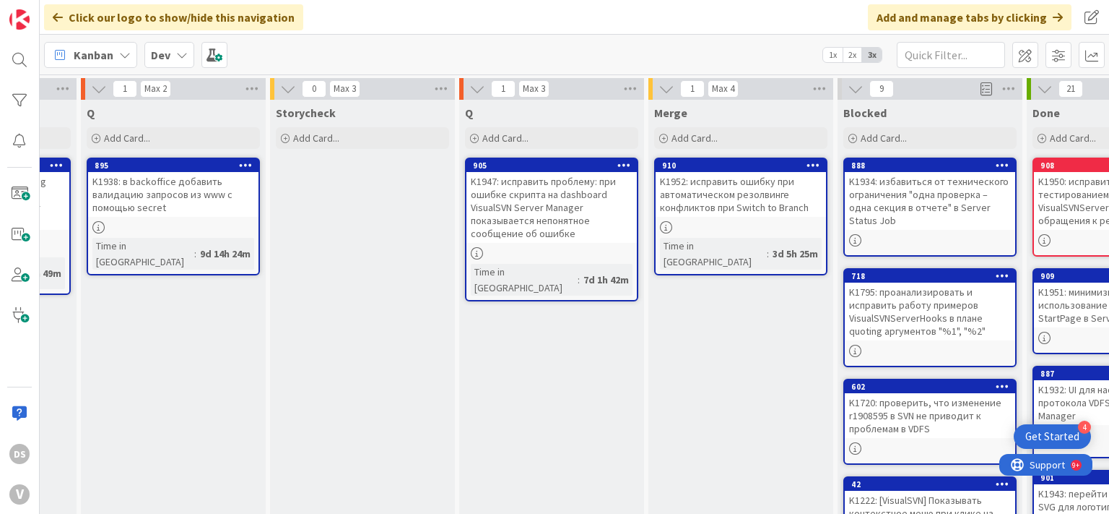
click at [561, 217] on div "K1947: исправить проблему: при ошибке скрипта на dashboard VisualSVN Server Man…" at bounding box center [552, 207] width 170 height 71
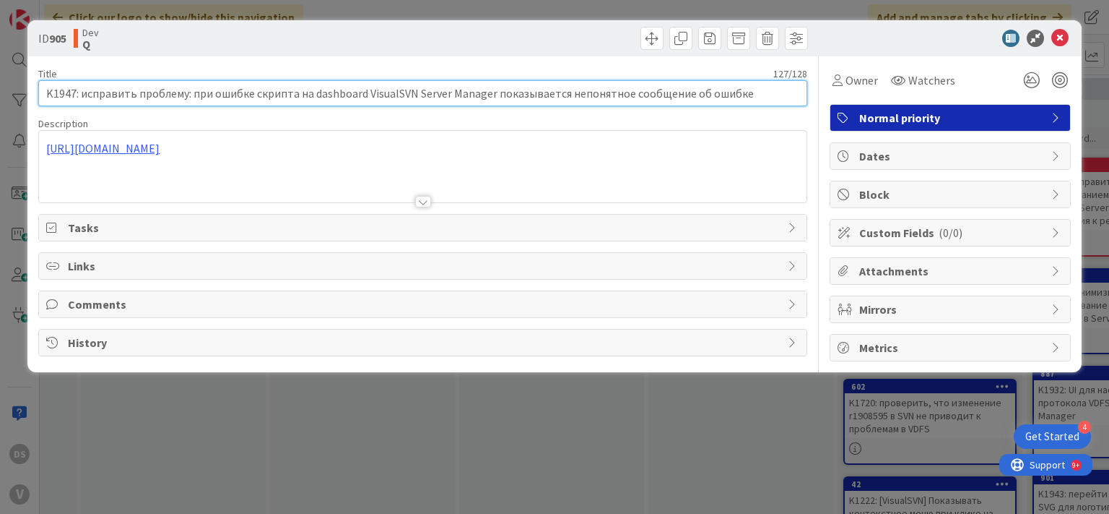
click at [435, 97] on input "K1947: исправить проблему: при ошибке скрипта на dashboard VisualSVN Server Man…" at bounding box center [422, 93] width 769 height 26
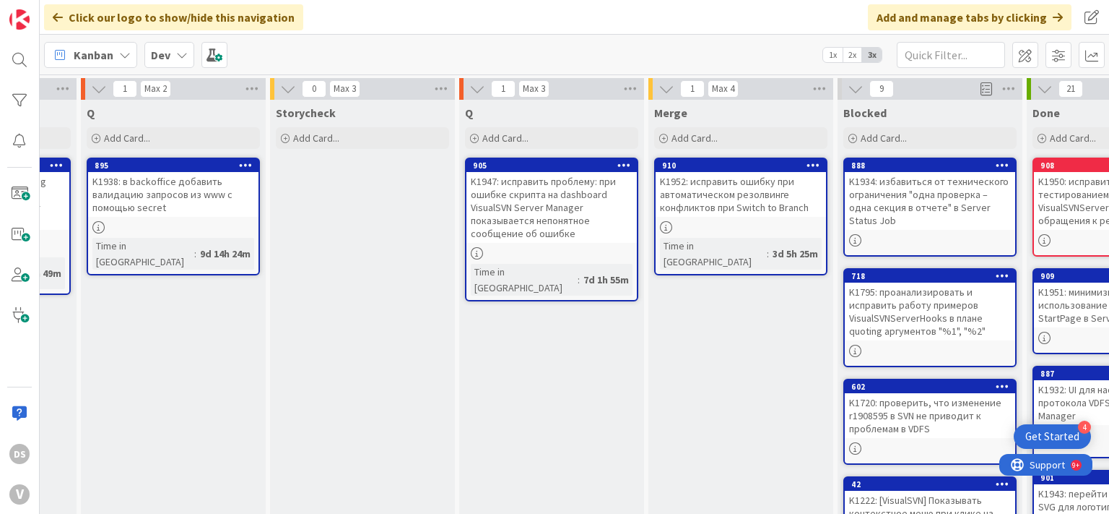
click at [717, 198] on div "K1952: исправить ошибку при автоматическом резолвинге конфликтов при Switch to …" at bounding box center [741, 194] width 170 height 45
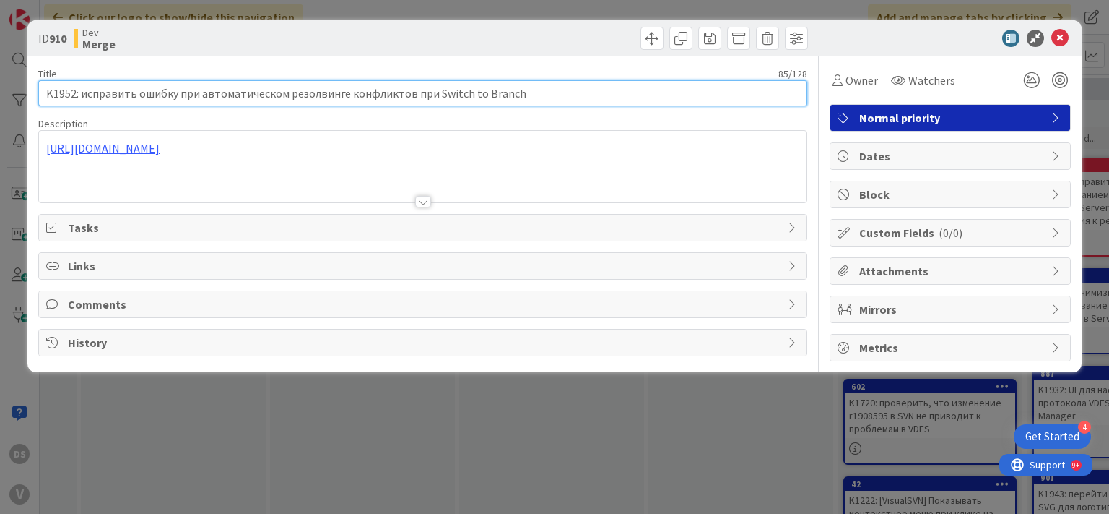
click at [433, 88] on input "K1952: исправить ошибку при автоматическом резолвинге конфликтов при Switch to …" at bounding box center [422, 93] width 769 height 26
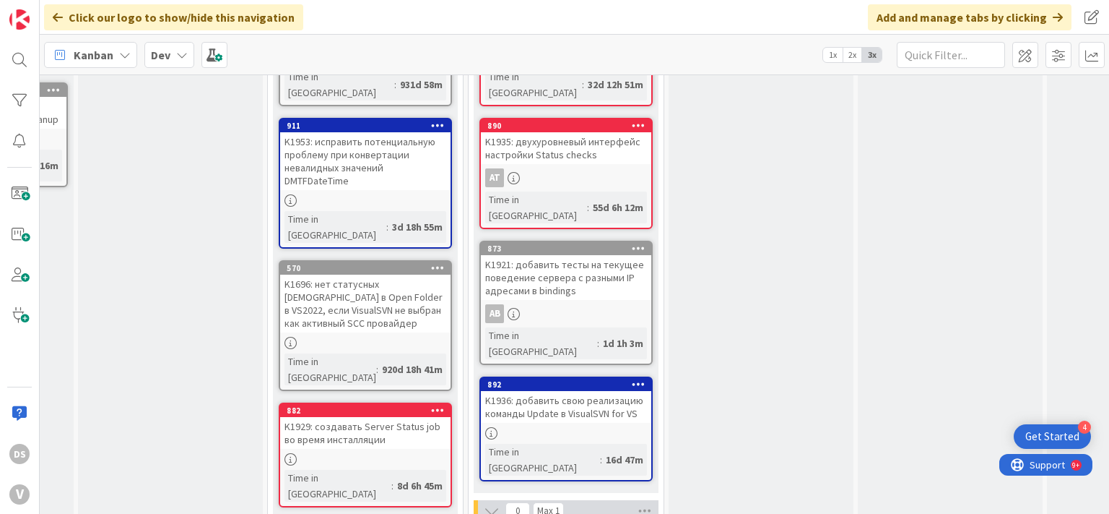
scroll to position [0, 156]
